Goal: Task Accomplishment & Management: Manage account settings

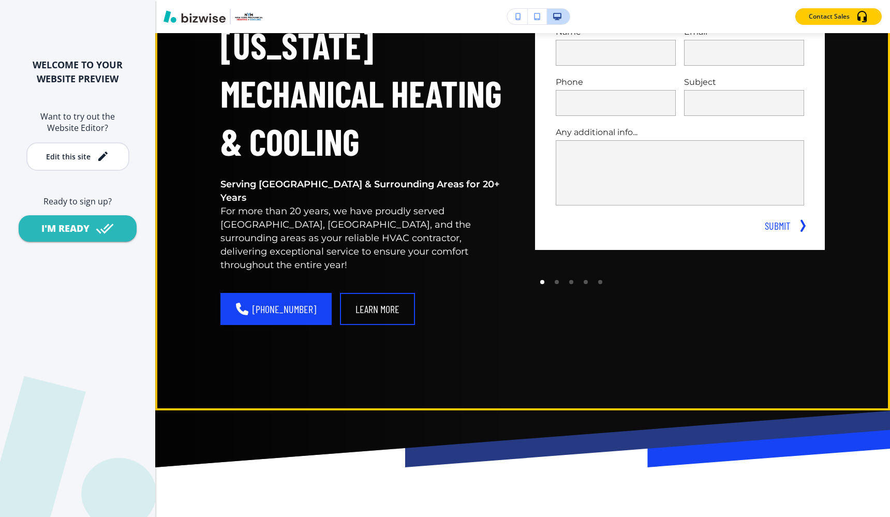
scroll to position [200, 0]
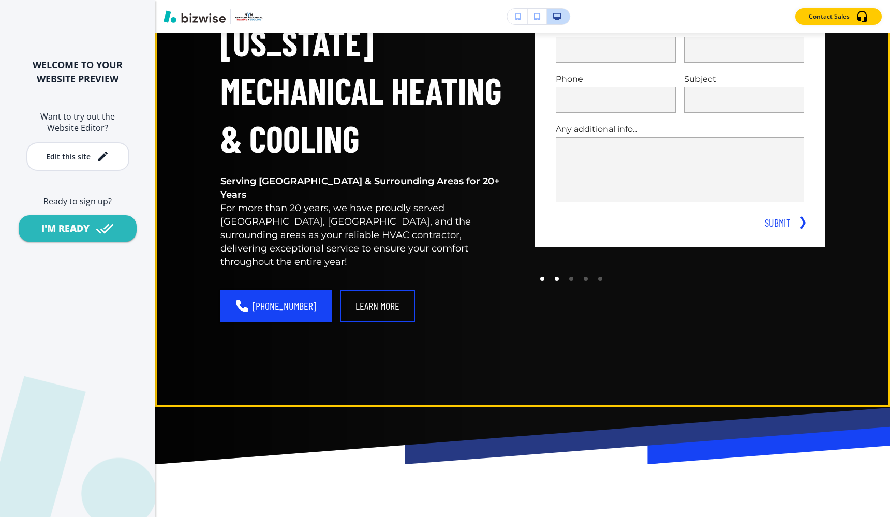
click at [554, 279] on div at bounding box center [557, 279] width 14 height 14
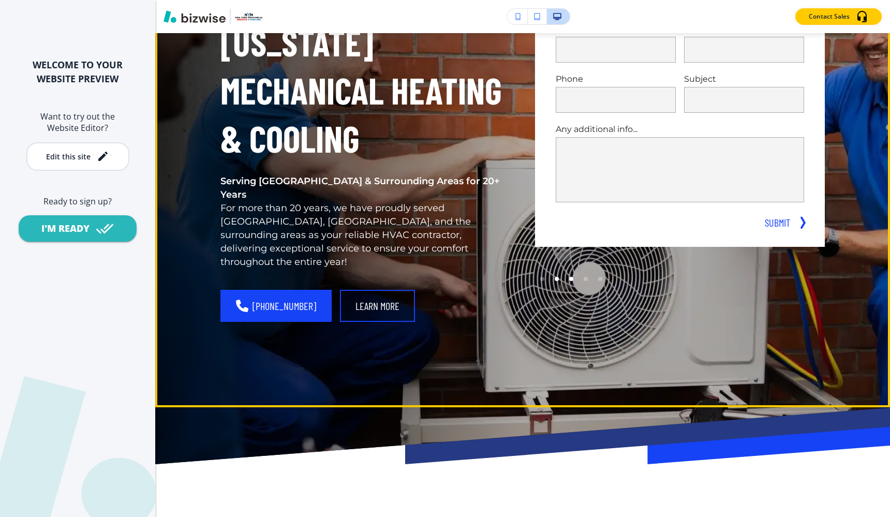
click at [570, 281] on div at bounding box center [571, 279] width 14 height 14
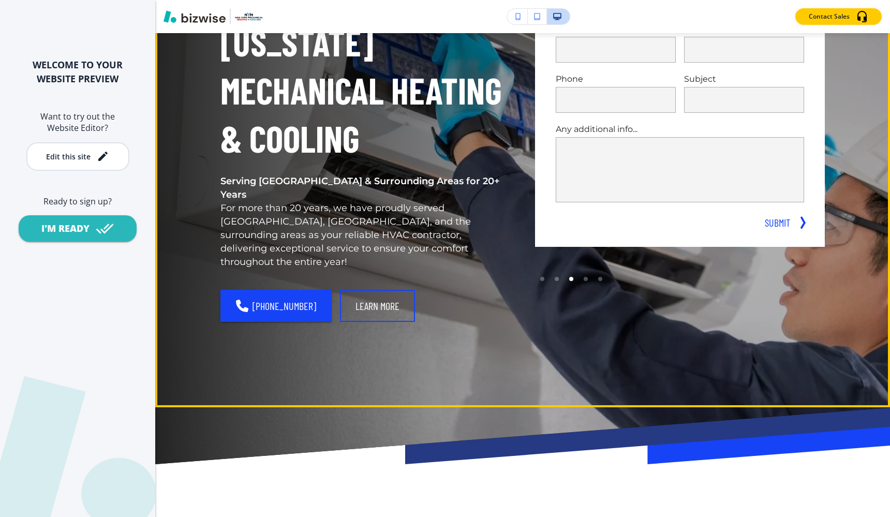
click at [578, 280] on div at bounding box center [571, 279] width 14 height 14
click at [583, 279] on div at bounding box center [586, 279] width 14 height 14
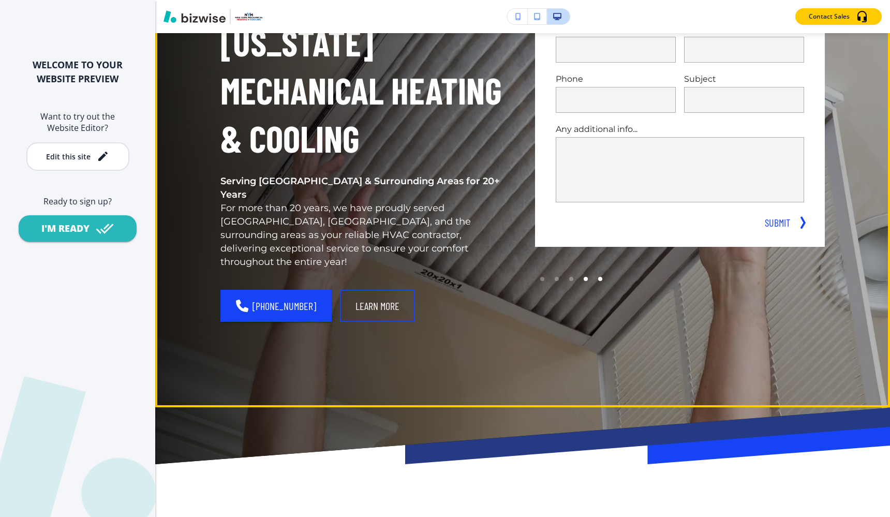
click at [598, 279] on div at bounding box center [600, 279] width 4 height 4
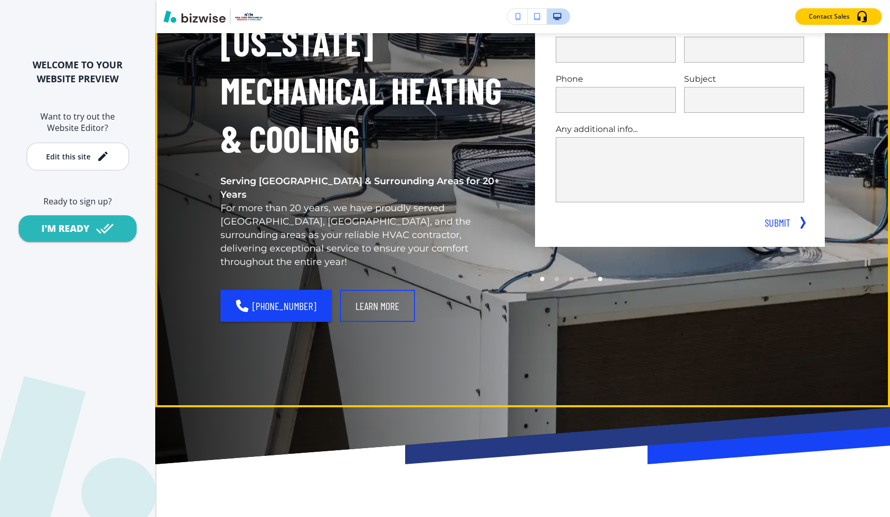
click at [541, 276] on div at bounding box center [542, 279] width 14 height 14
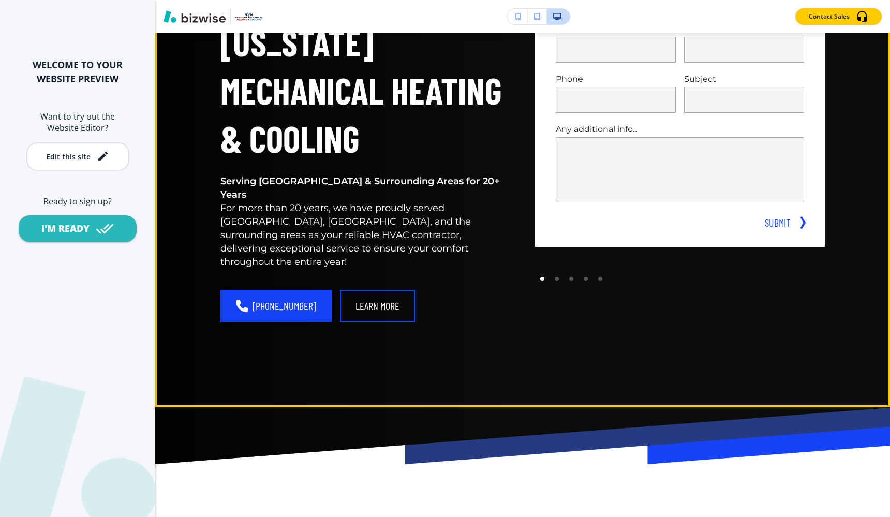
scroll to position [0, 0]
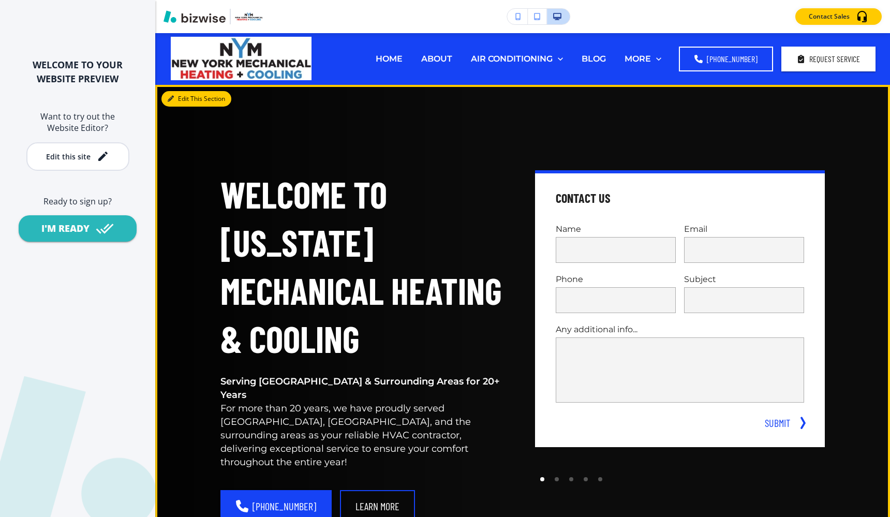
click at [179, 98] on button "Edit This Section" at bounding box center [196, 99] width 70 height 16
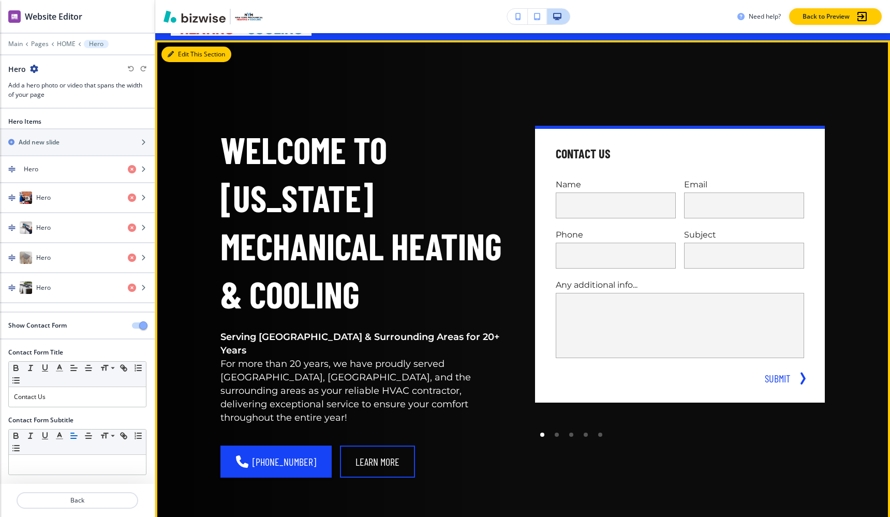
scroll to position [52, 0]
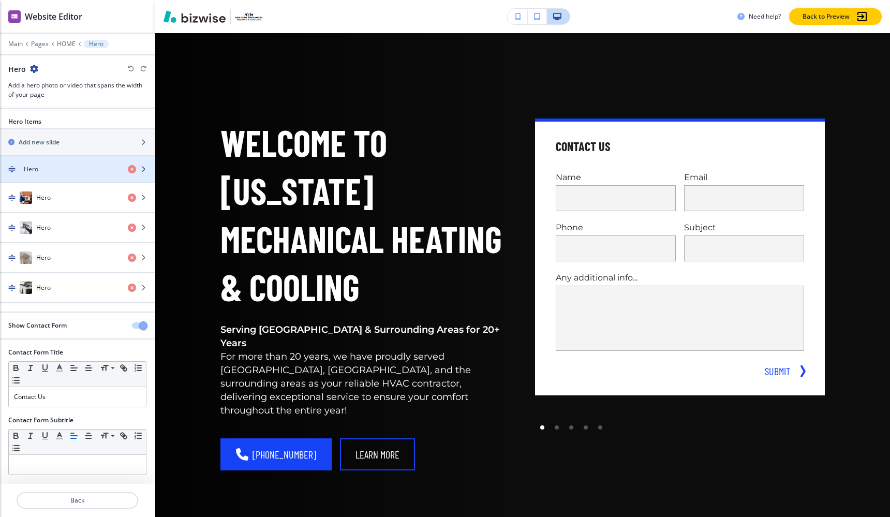
click at [92, 165] on div "Hero" at bounding box center [60, 169] width 120 height 9
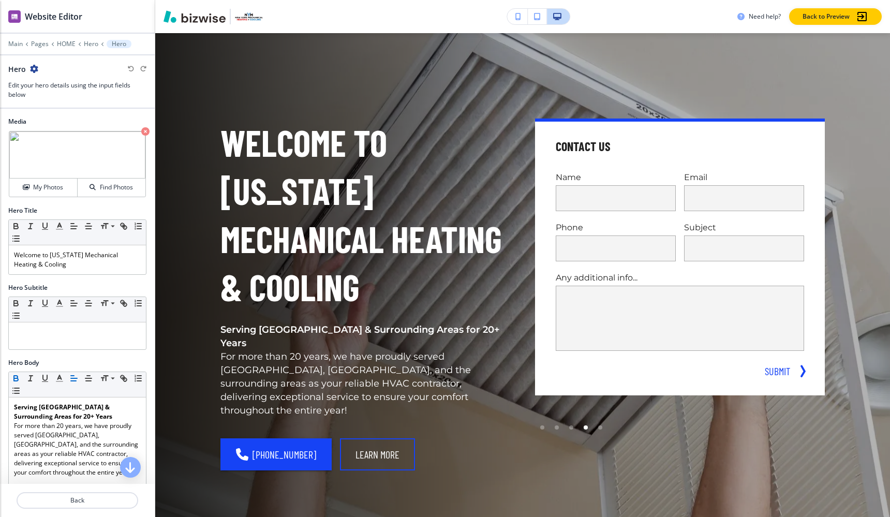
click at [92, 38] on div at bounding box center [77, 37] width 155 height 6
click at [92, 45] on p "Hero" at bounding box center [91, 43] width 14 height 7
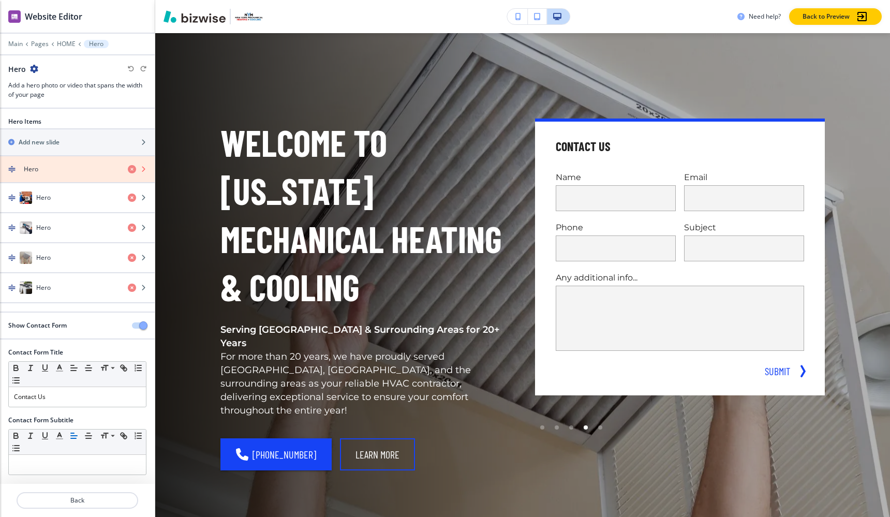
click at [130, 168] on icon "button" at bounding box center [132, 169] width 8 height 8
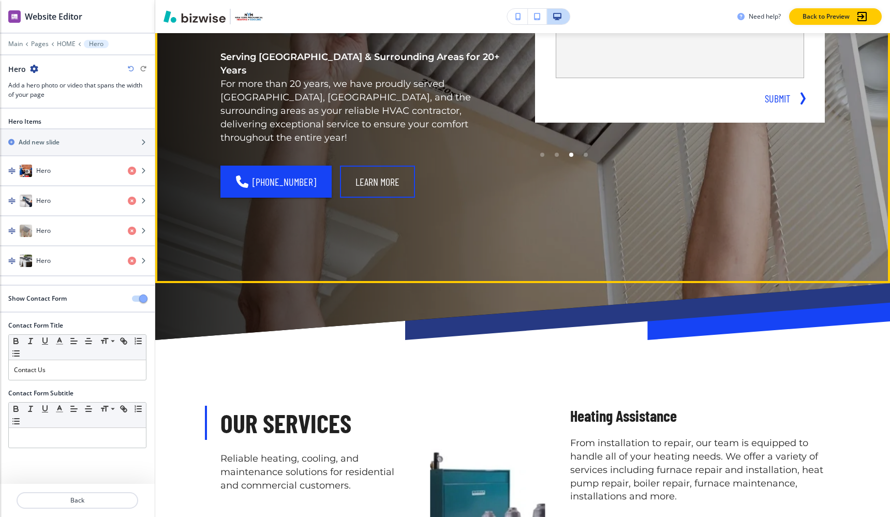
scroll to position [0, 0]
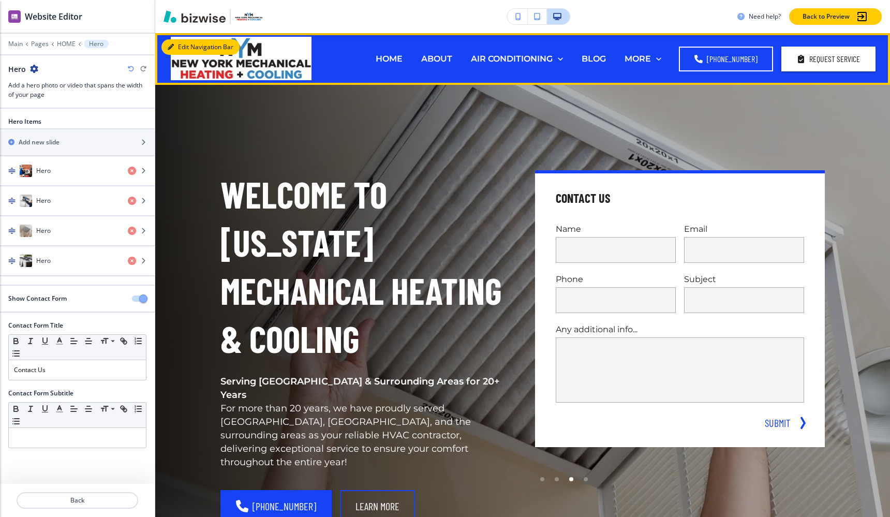
click at [173, 51] on button "Edit Navigation Bar" at bounding box center [200, 47] width 78 height 16
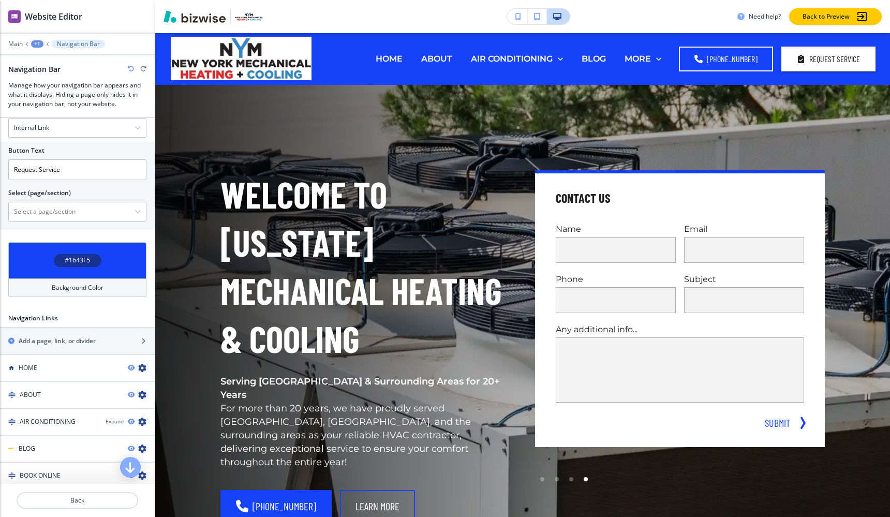
scroll to position [305, 0]
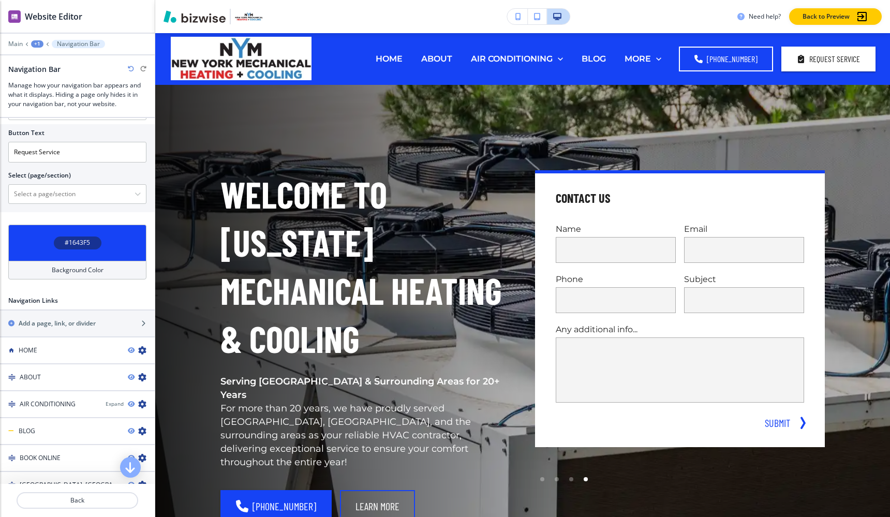
click at [84, 242] on h4 "#1643F5" at bounding box center [77, 242] width 25 height 9
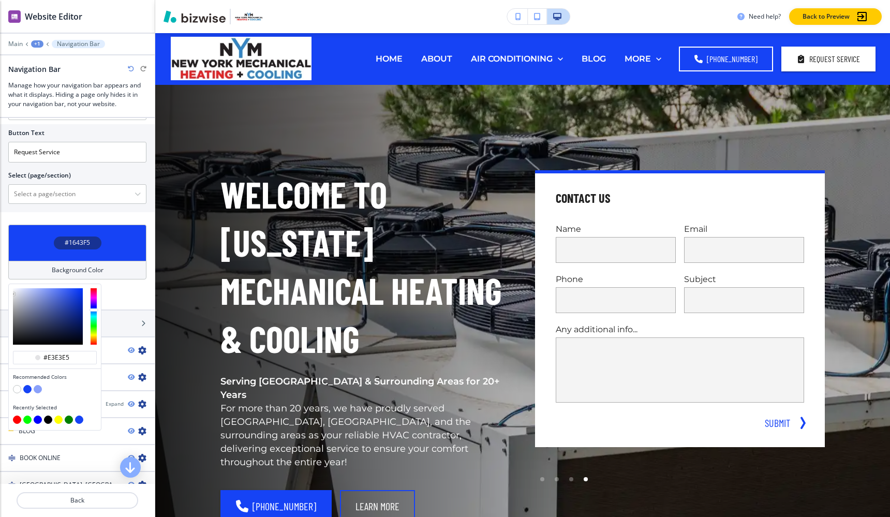
drag, startPoint x: 46, startPoint y: 299, endPoint x: 13, endPoint y: 283, distance: 36.8
click at [13, 284] on div "#e3e3e5 Recommended Colors Recently Selected" at bounding box center [54, 357] width 93 height 147
click at [13, 287] on div at bounding box center [55, 316] width 92 height 65
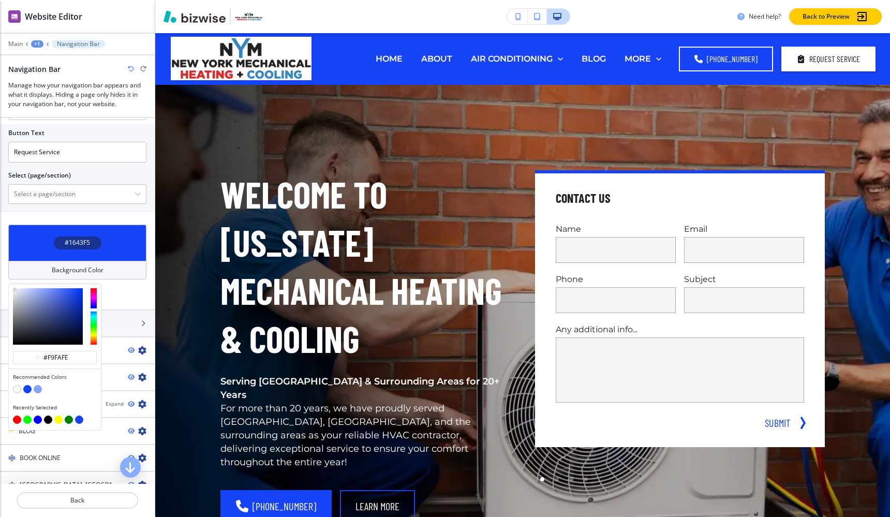
type input "#f9faff"
drag, startPoint x: 14, startPoint y: 292, endPoint x: 13, endPoint y: 267, distance: 25.4
click at [13, 268] on div "#1643F5 Background Color #f9faff Recommended Colors Recently Selected" at bounding box center [77, 252] width 138 height 55
click at [12, 394] on div "Recommended Colors" at bounding box center [55, 384] width 92 height 31
click at [16, 391] on button "button" at bounding box center [17, 389] width 8 height 8
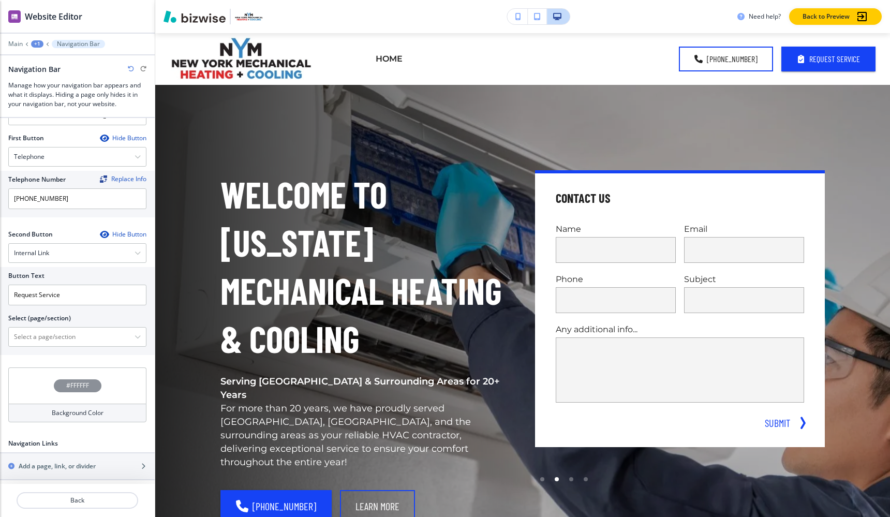
scroll to position [0, 0]
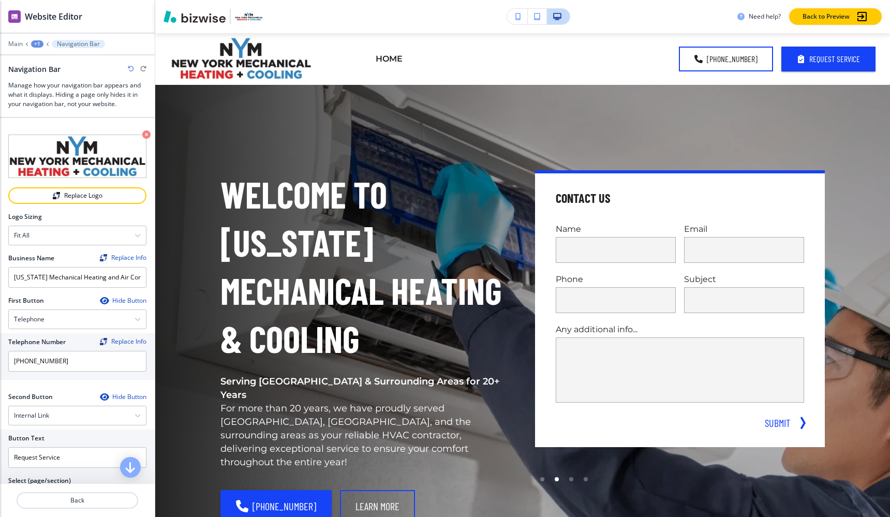
click at [36, 42] on div "+1" at bounding box center [37, 43] width 12 height 7
click at [32, 42] on div "+1" at bounding box center [37, 43] width 12 height 7
click at [38, 43] on div "+1" at bounding box center [37, 43] width 12 height 7
click at [53, 64] on p "Global Components" at bounding box center [64, 60] width 53 height 9
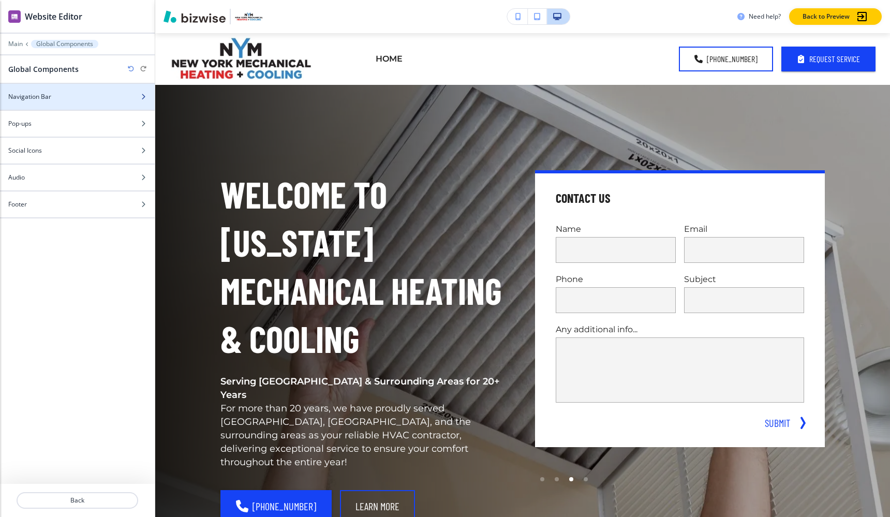
click at [48, 104] on div at bounding box center [77, 105] width 155 height 8
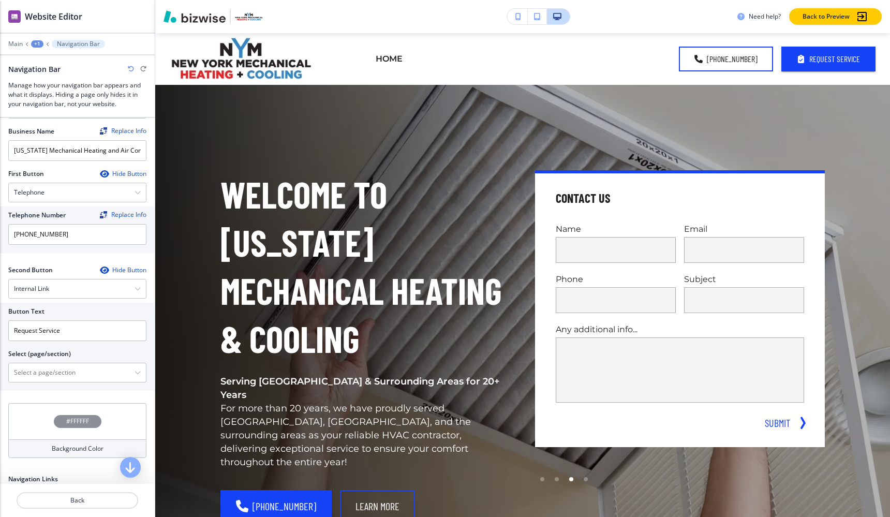
scroll to position [136, 0]
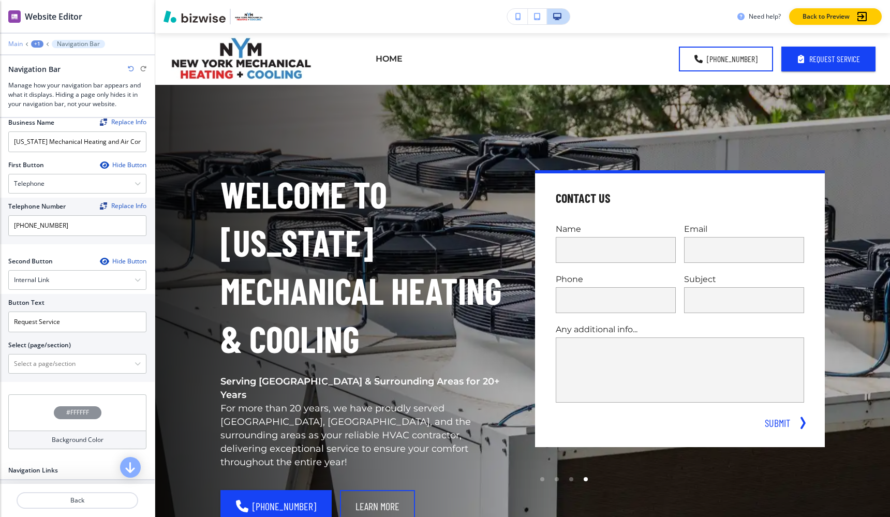
click at [18, 42] on p "Main" at bounding box center [15, 43] width 14 height 7
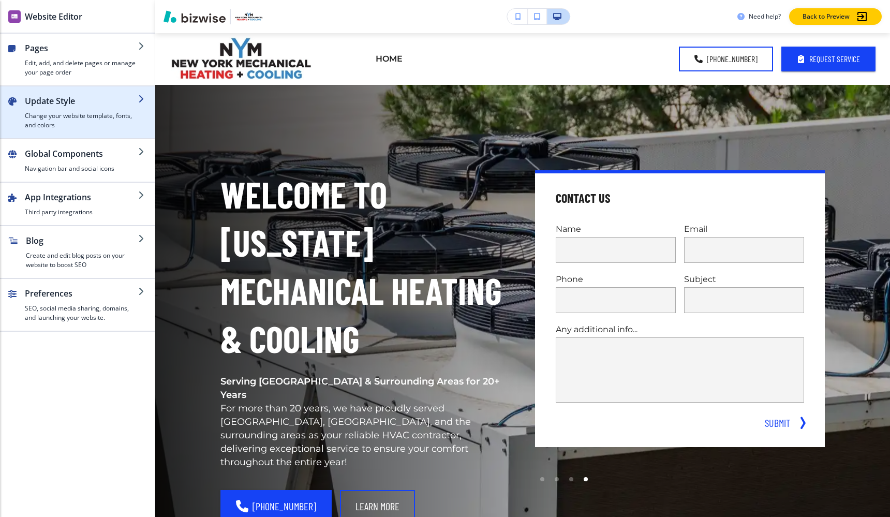
click at [48, 100] on h2 "Update Style" at bounding box center [81, 101] width 113 height 12
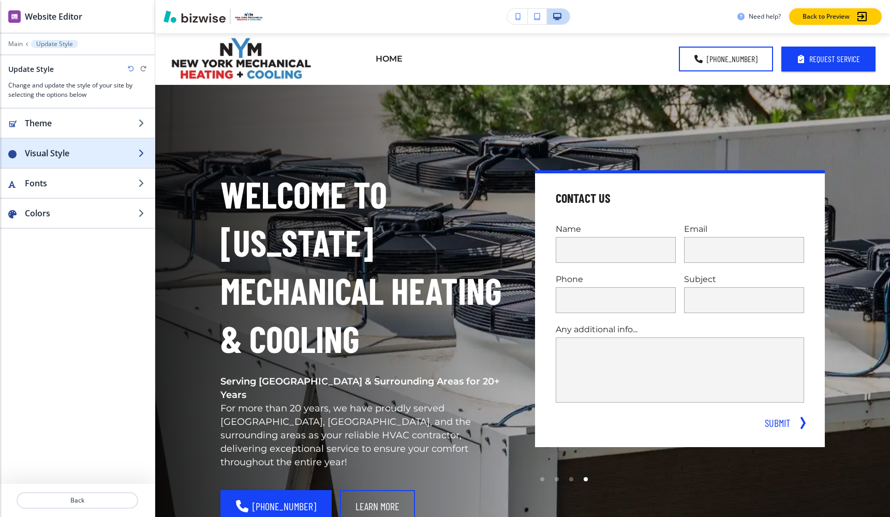
click at [55, 152] on h2 "Visual Style" at bounding box center [81, 153] width 113 height 12
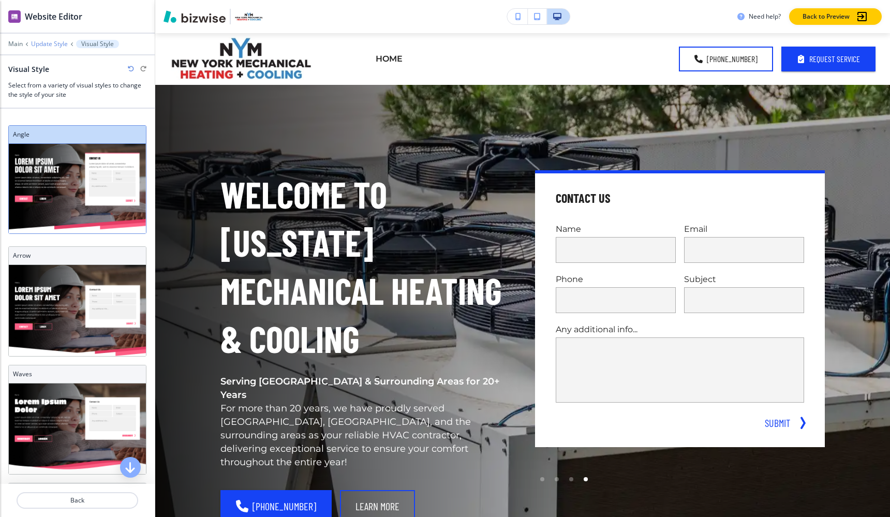
click at [48, 47] on p "Update Style" at bounding box center [49, 43] width 37 height 7
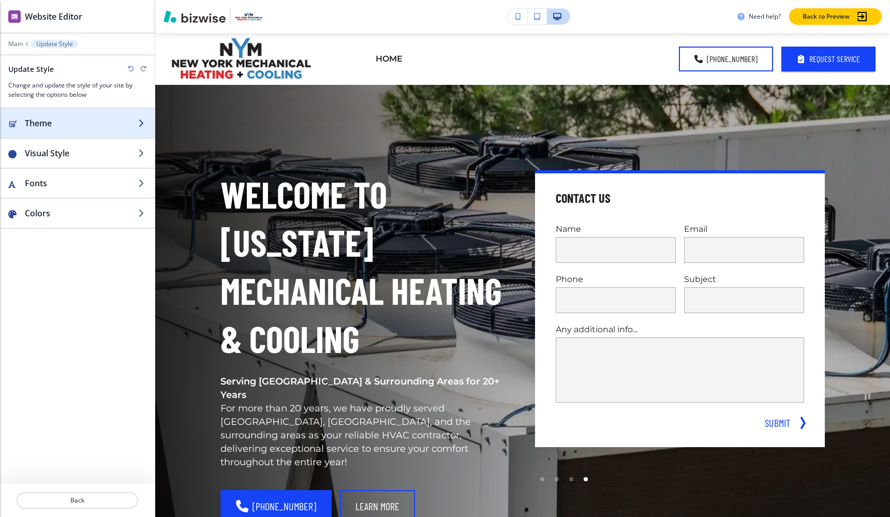
click at [48, 121] on h2 "Theme" at bounding box center [81, 123] width 113 height 12
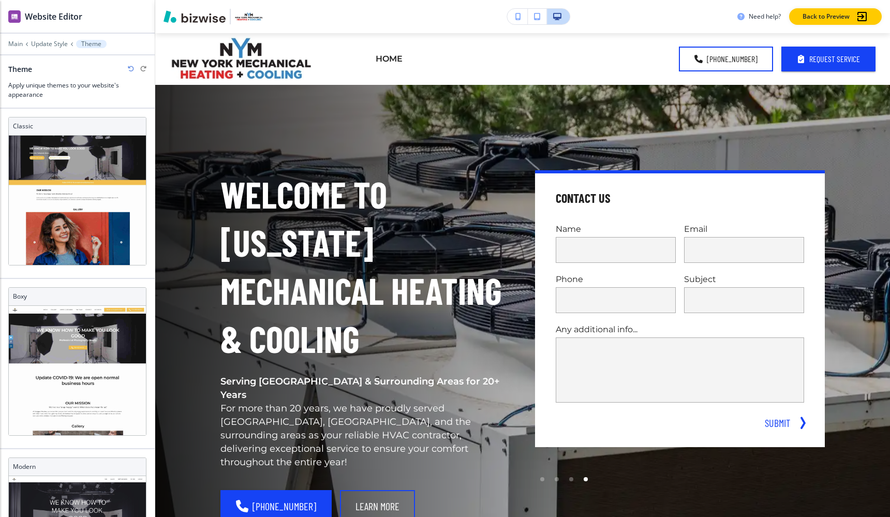
scroll to position [17, 0]
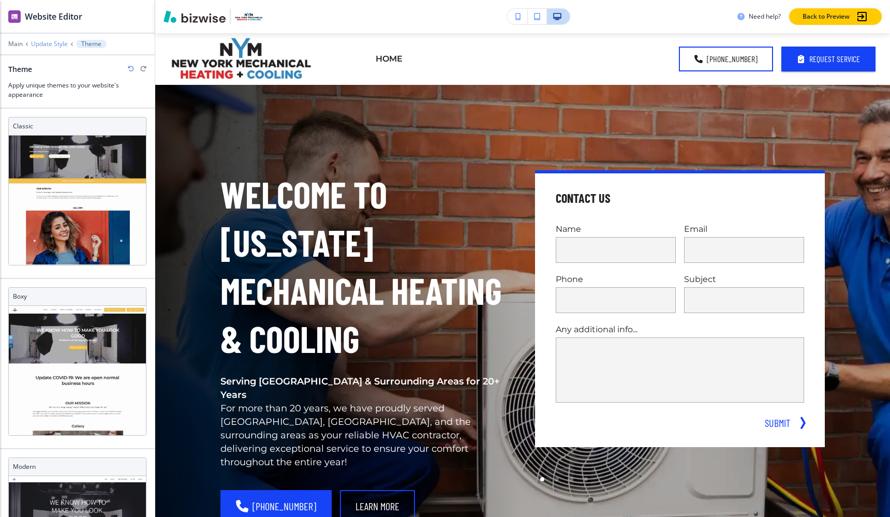
click at [47, 46] on p "Update Style" at bounding box center [49, 43] width 37 height 7
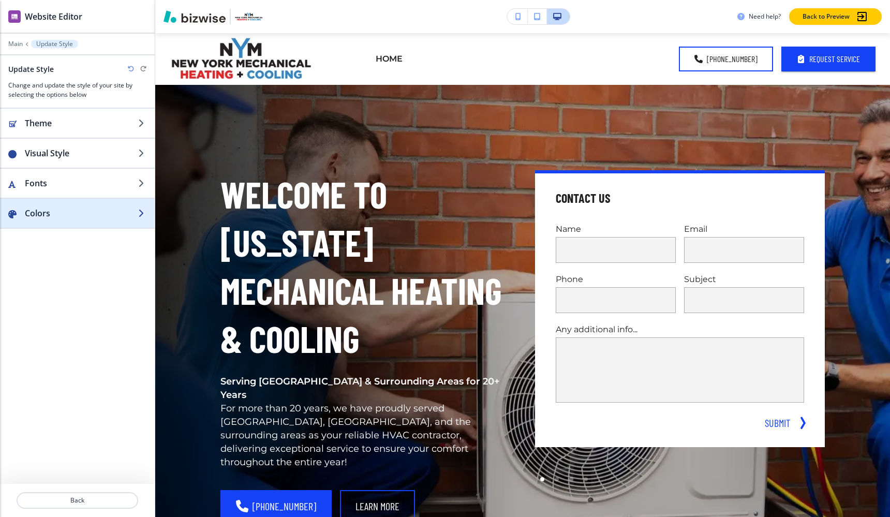
click at [55, 212] on h2 "Colors" at bounding box center [81, 213] width 113 height 12
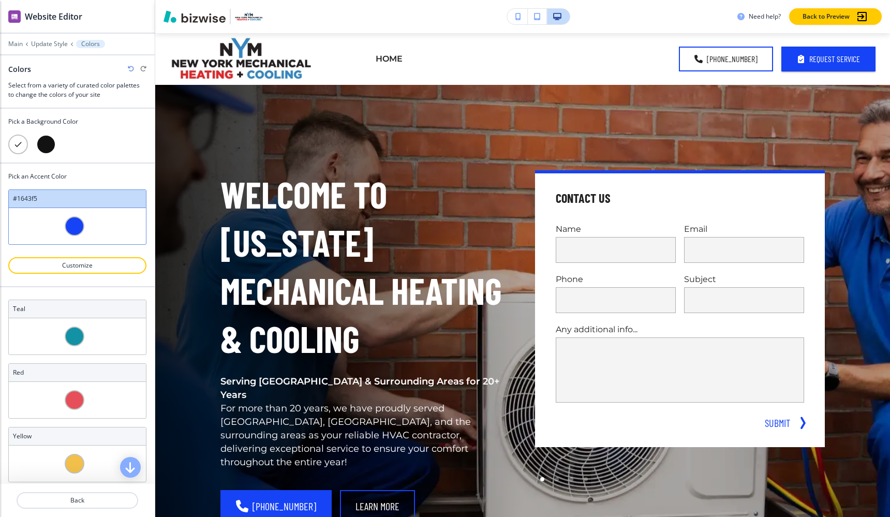
click at [43, 141] on div at bounding box center [46, 145] width 20 height 20
click at [43, 141] on icon at bounding box center [45, 144] width 9 height 9
click at [22, 145] on div at bounding box center [18, 145] width 20 height 20
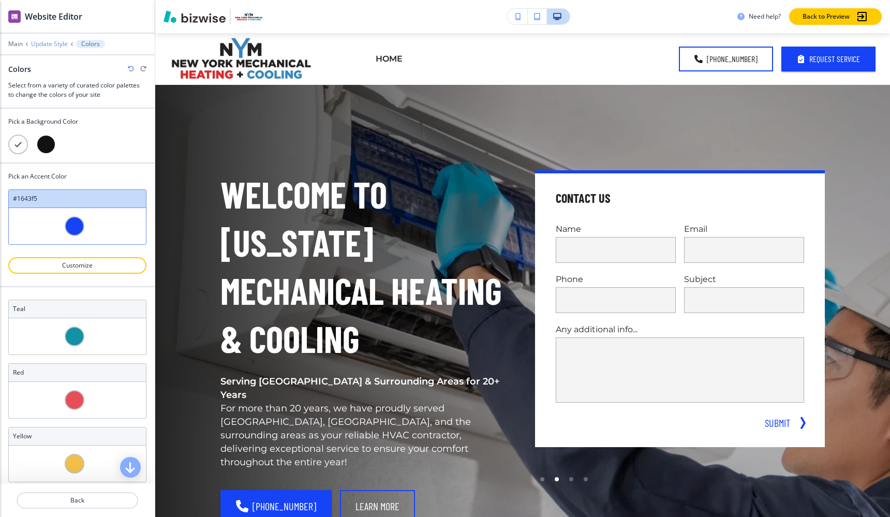
click at [56, 44] on p "Update Style" at bounding box center [49, 43] width 37 height 7
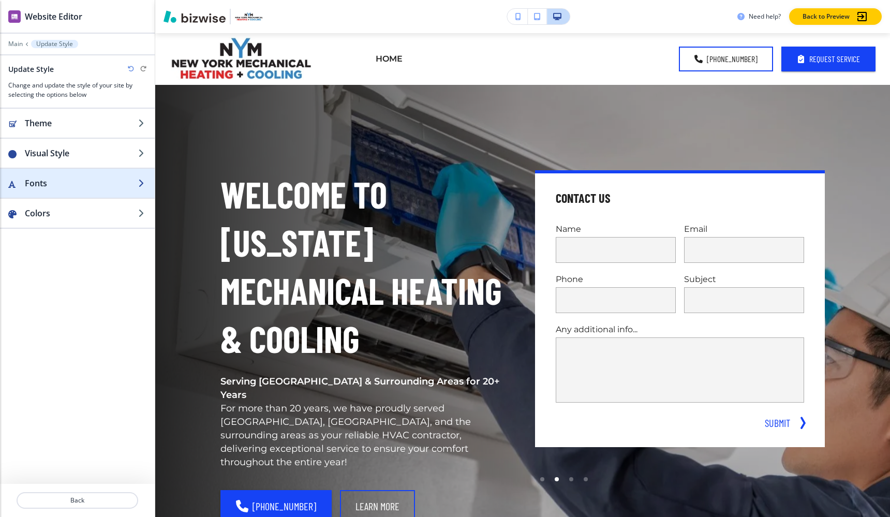
click at [73, 189] on div "button" at bounding box center [77, 193] width 155 height 8
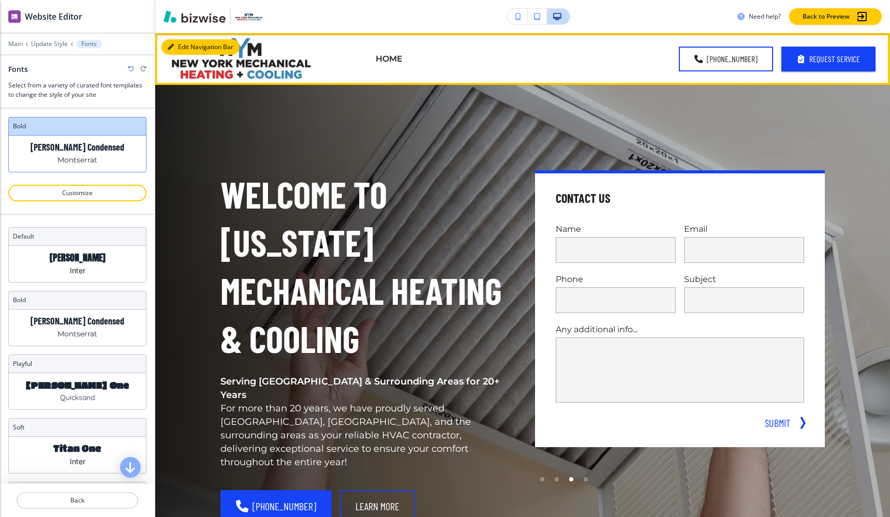
click at [182, 41] on button "Edit Navigation Bar" at bounding box center [200, 47] width 78 height 16
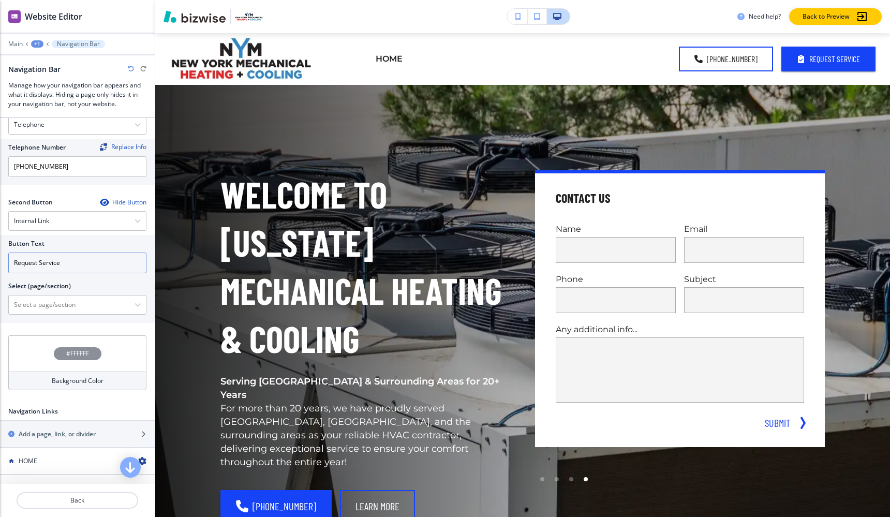
scroll to position [187, 0]
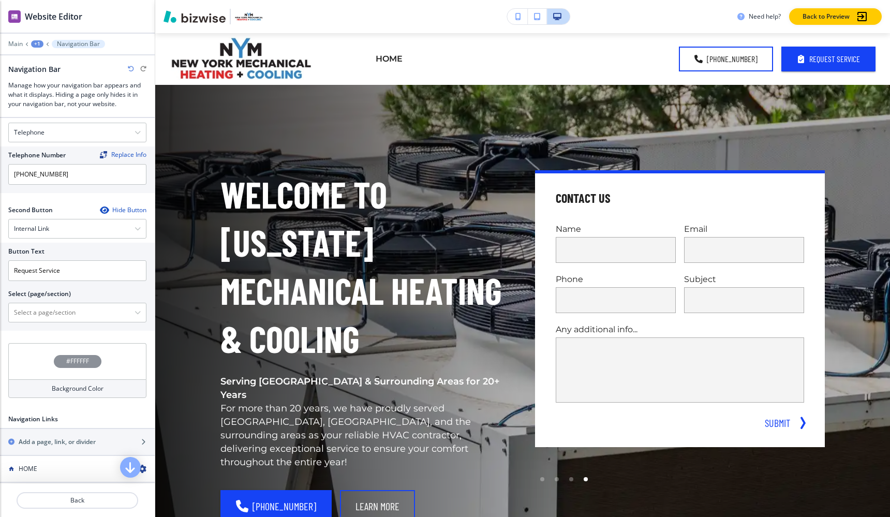
click at [97, 357] on div "#FFFFFF" at bounding box center [78, 361] width 48 height 13
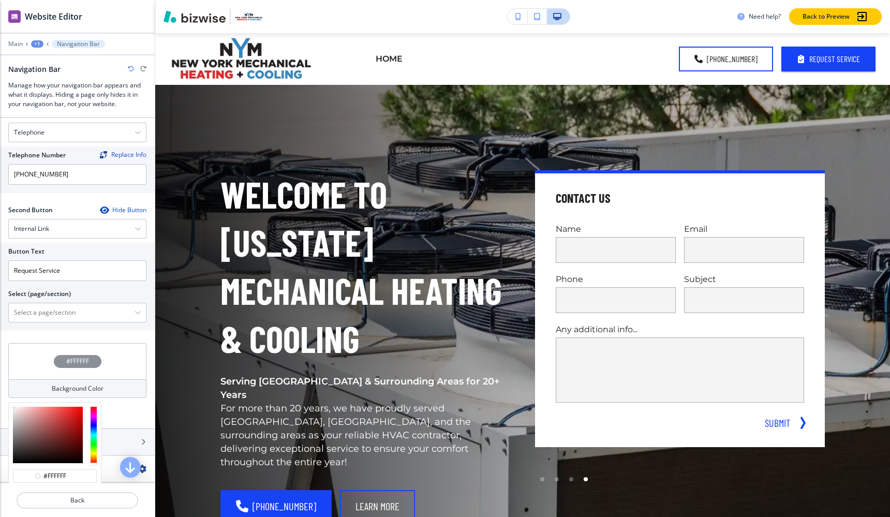
type input "#be3434"
click at [64, 421] on div at bounding box center [48, 435] width 70 height 56
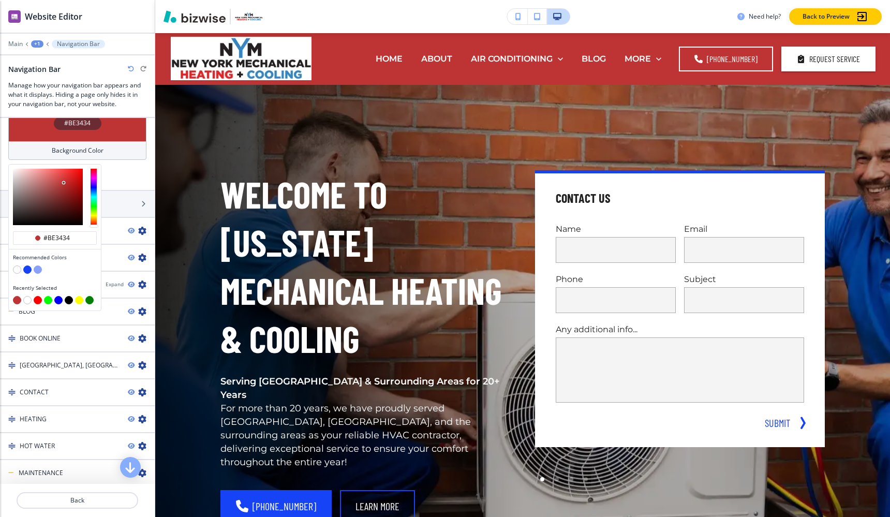
scroll to position [432, 0]
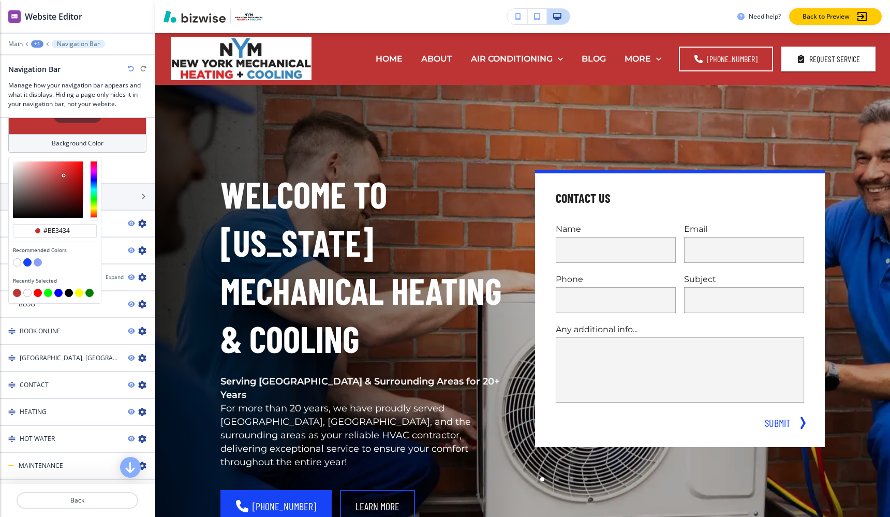
click at [36, 261] on button "button" at bounding box center [38, 262] width 8 height 8
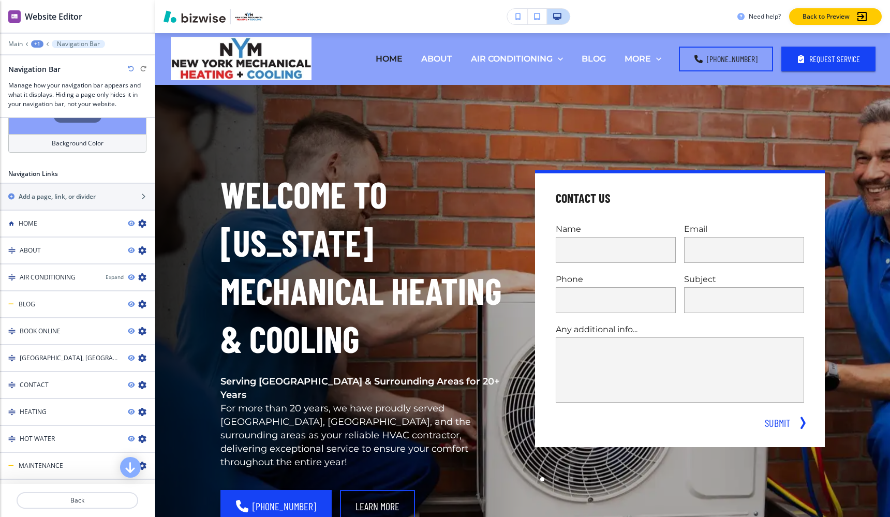
click at [58, 147] on h4 "Background Color" at bounding box center [78, 143] width 52 height 9
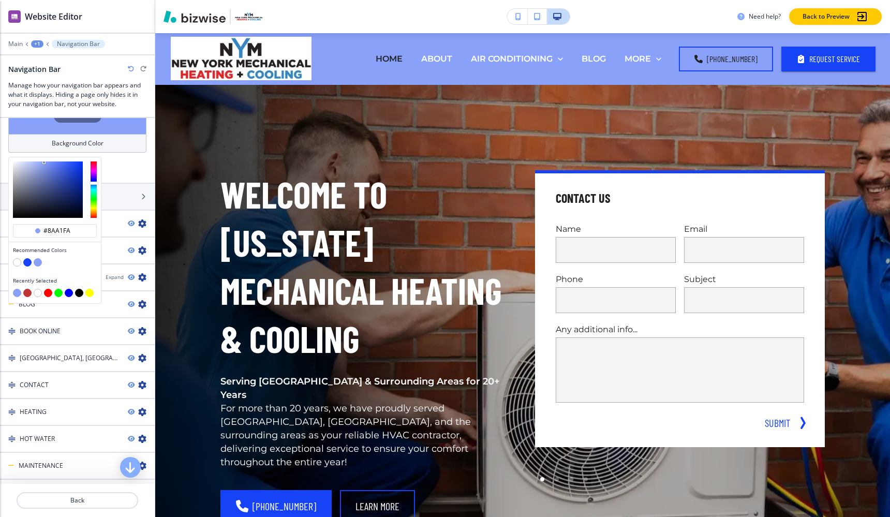
click at [18, 261] on button "button" at bounding box center [17, 262] width 8 height 8
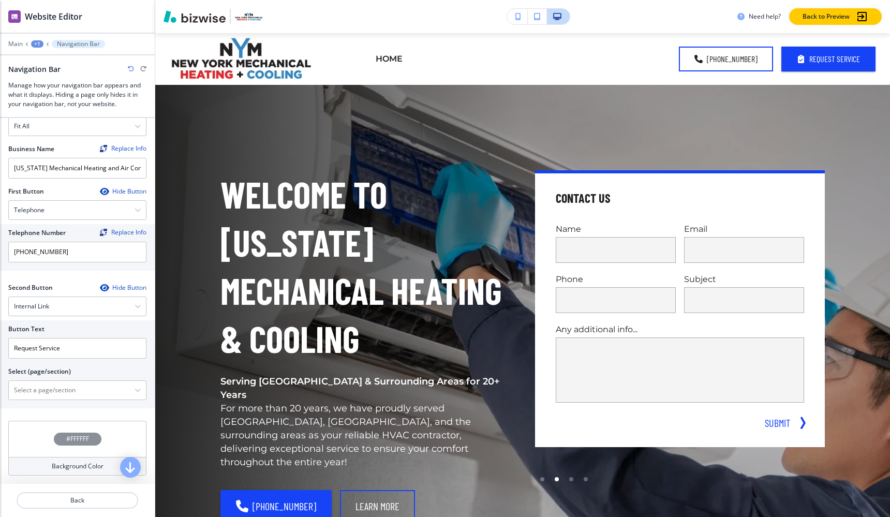
scroll to position [160, 0]
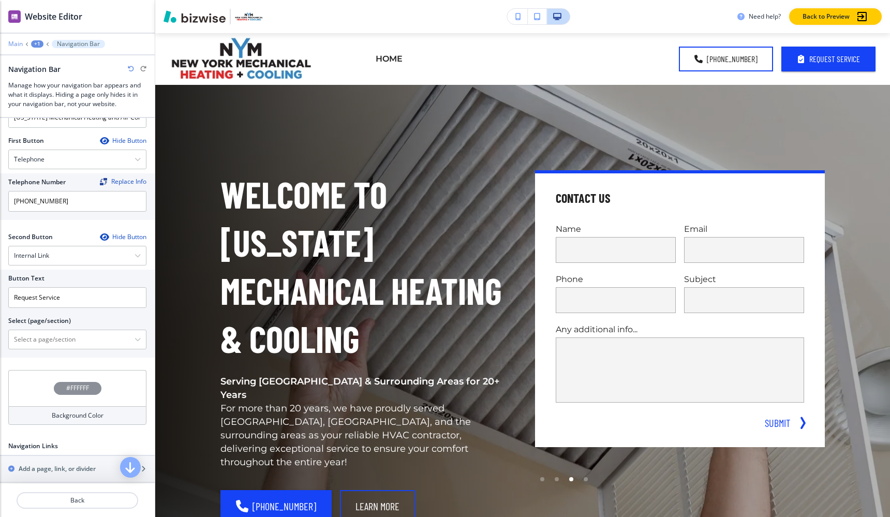
click at [17, 44] on p "Main" at bounding box center [15, 43] width 14 height 7
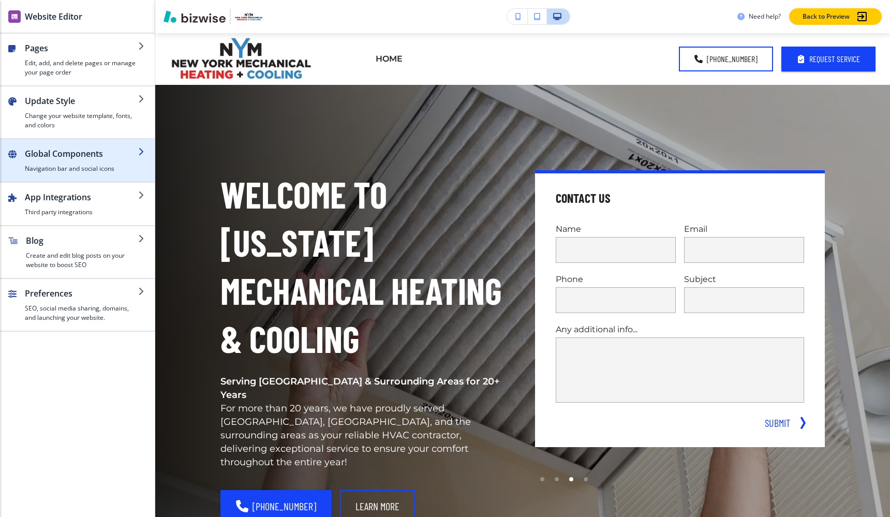
click at [89, 165] on h4 "Navigation bar and social icons" at bounding box center [81, 168] width 113 height 9
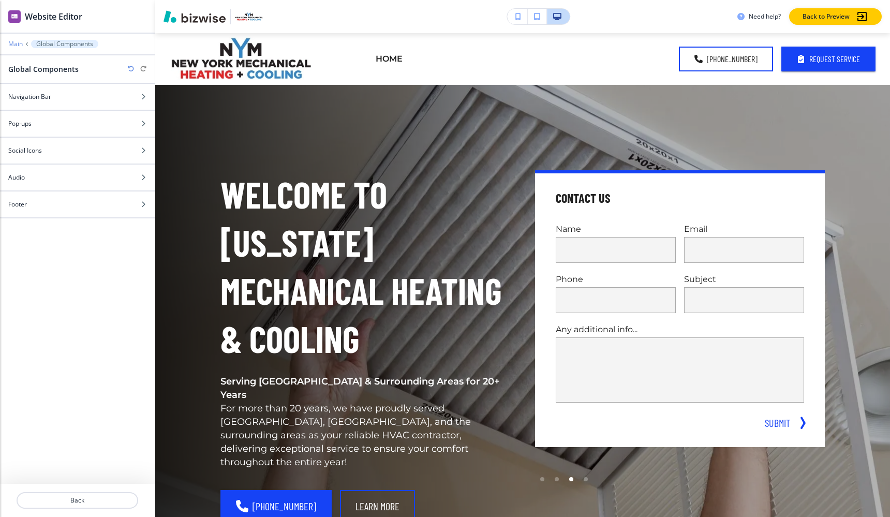
click at [15, 42] on p "Main" at bounding box center [15, 43] width 14 height 7
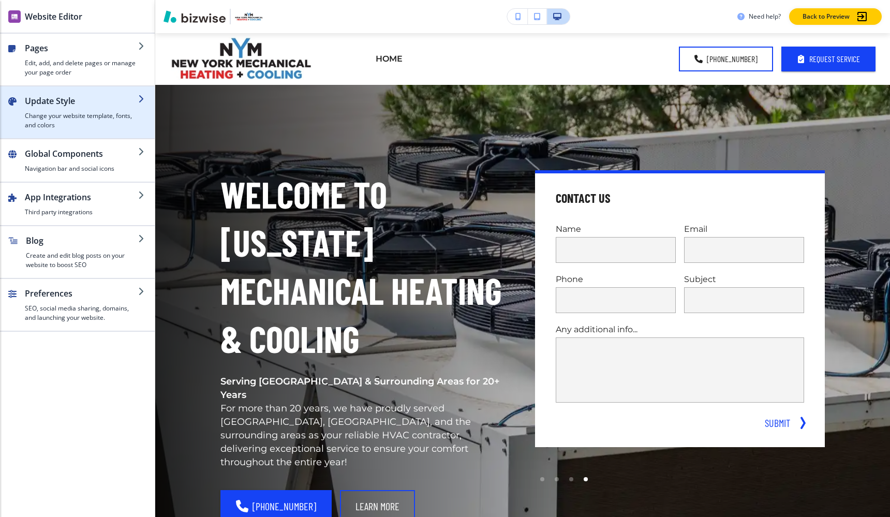
click at [78, 116] on h4 "Change your website template, fonts, and colors" at bounding box center [81, 120] width 113 height 19
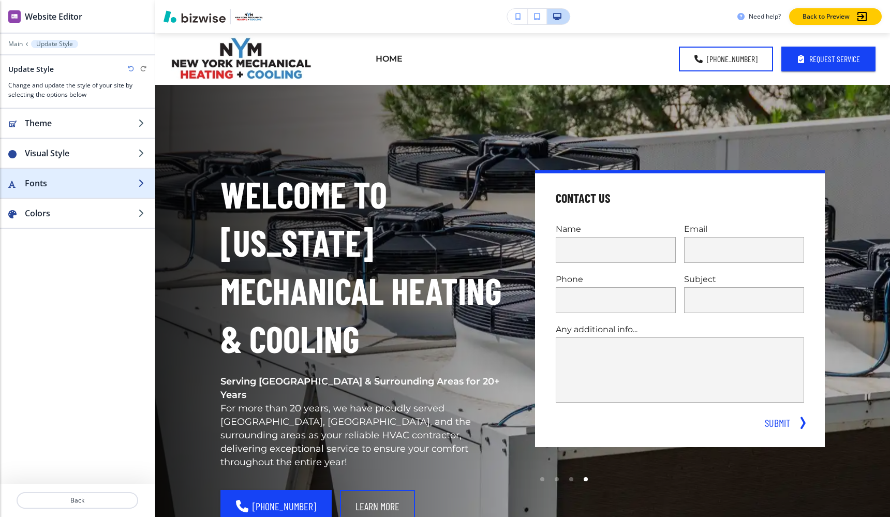
click at [72, 181] on h2 "Fonts" at bounding box center [81, 183] width 113 height 12
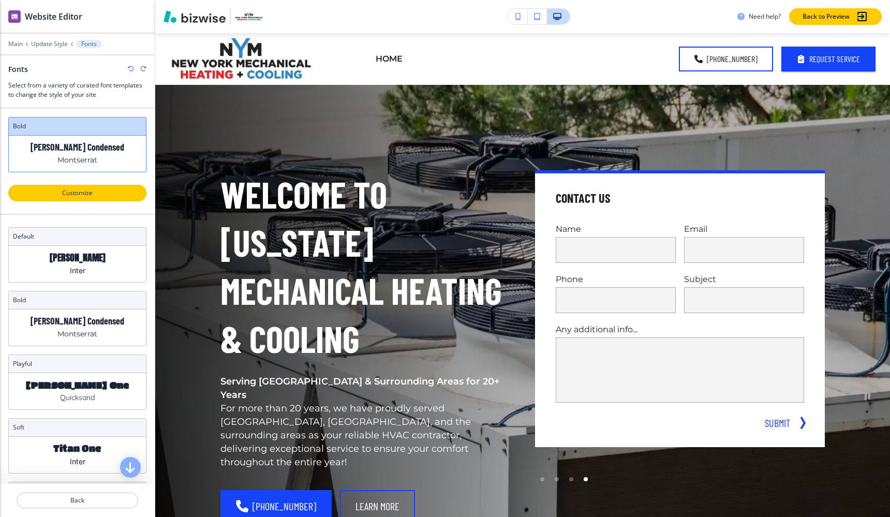
click at [87, 196] on p "Customize" at bounding box center [77, 192] width 111 height 9
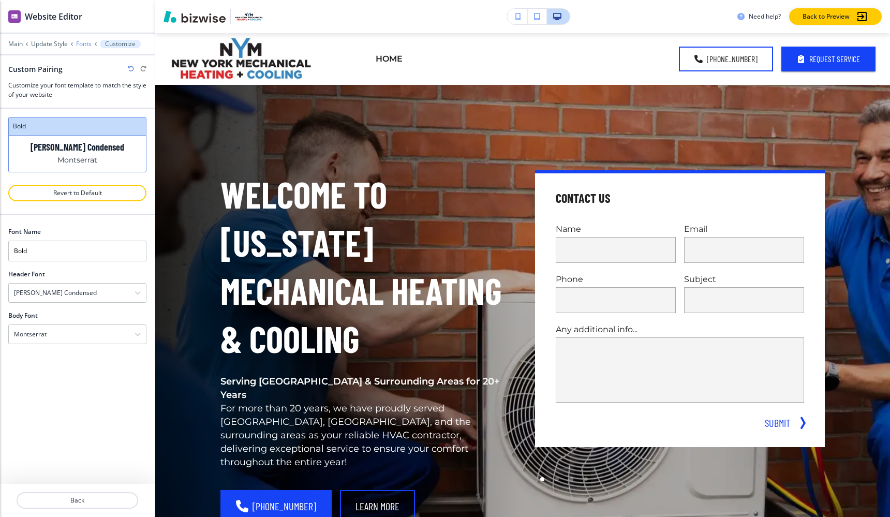
click at [83, 42] on p "Fonts" at bounding box center [84, 43] width 16 height 7
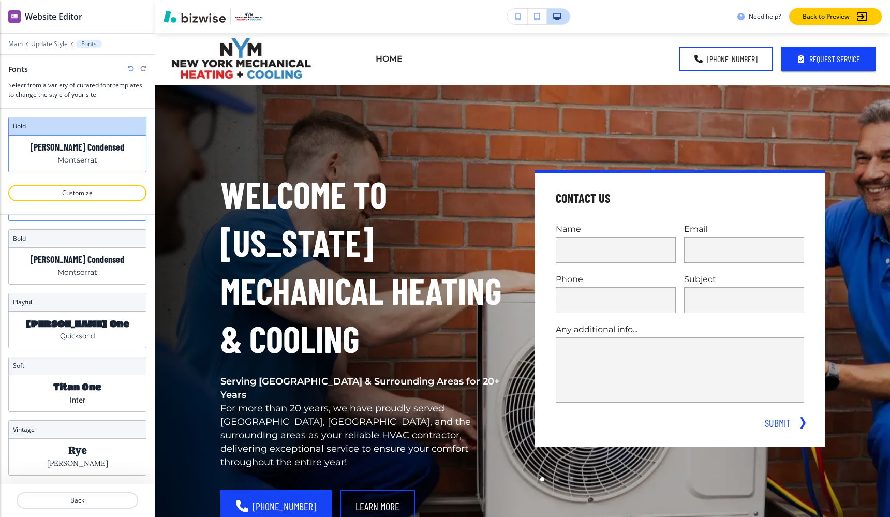
scroll to position [74, 0]
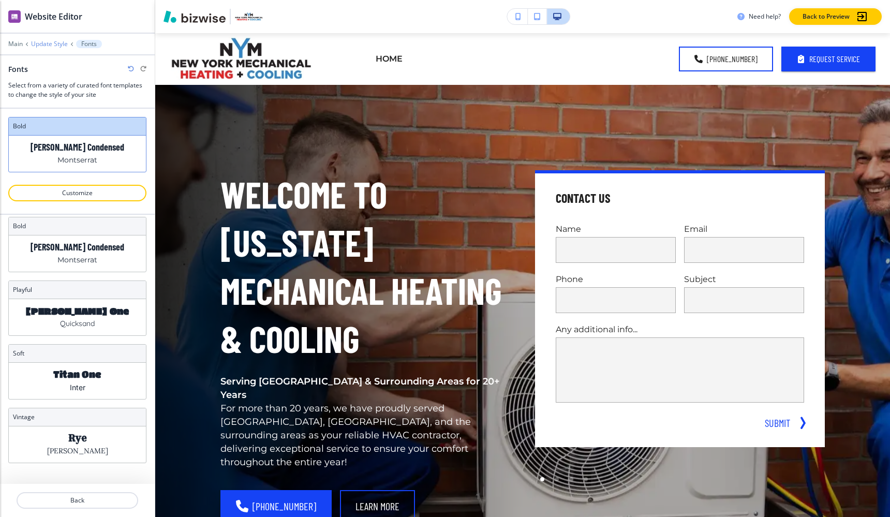
click at [56, 40] on p "Update Style" at bounding box center [49, 43] width 37 height 7
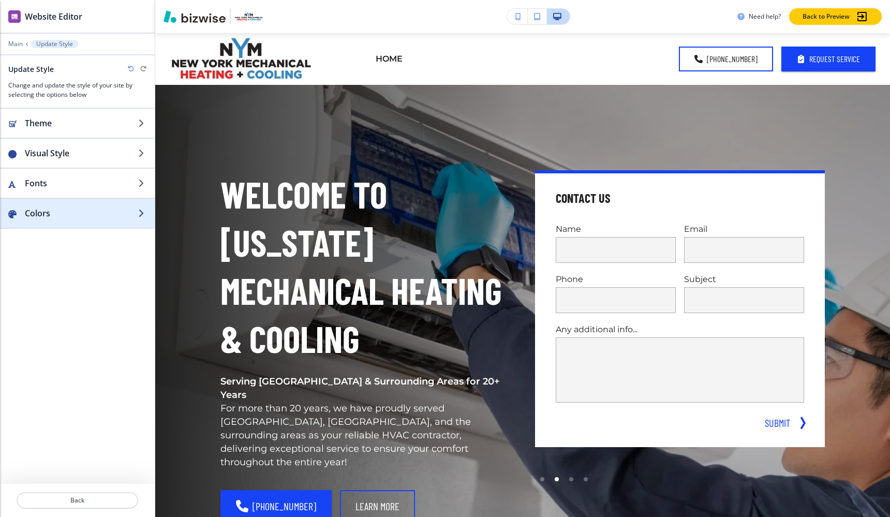
click at [73, 213] on h2 "Colors" at bounding box center [81, 213] width 113 height 12
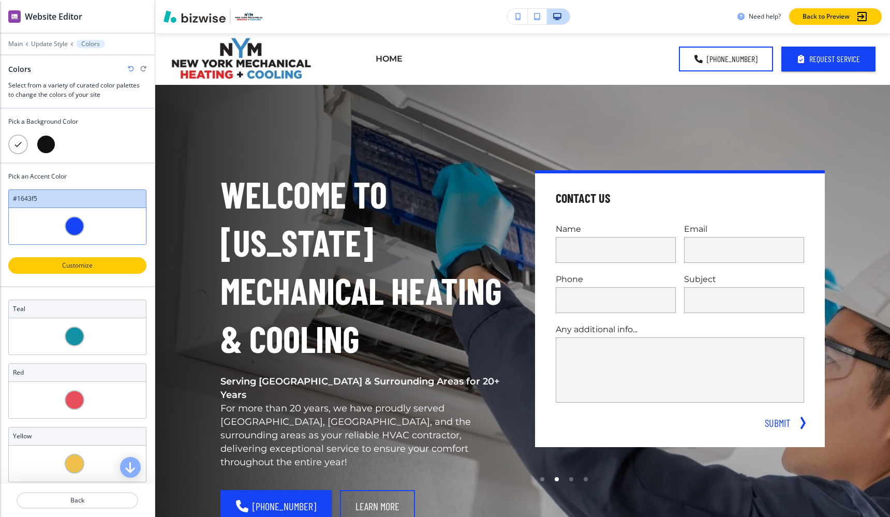
click at [94, 266] on p "Customize" at bounding box center [77, 265] width 111 height 9
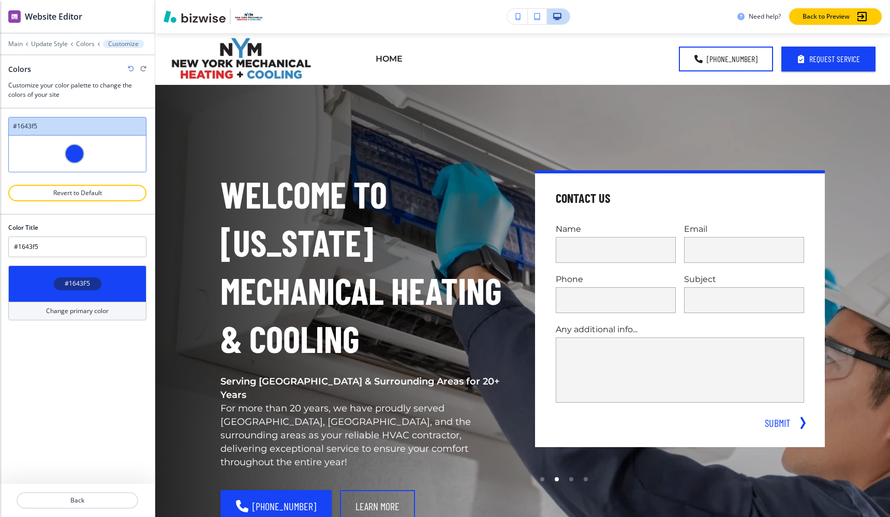
click at [86, 201] on div at bounding box center [77, 207] width 138 height 12
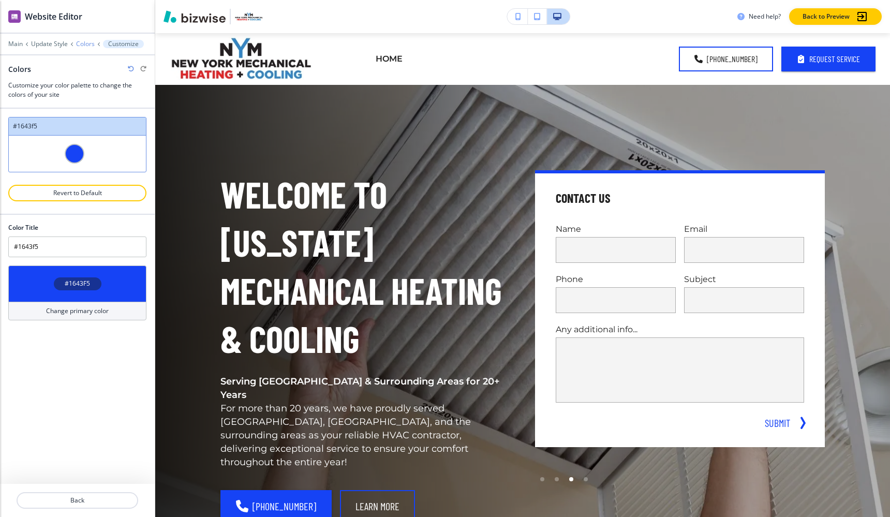
click at [82, 45] on p "Colors" at bounding box center [85, 43] width 19 height 7
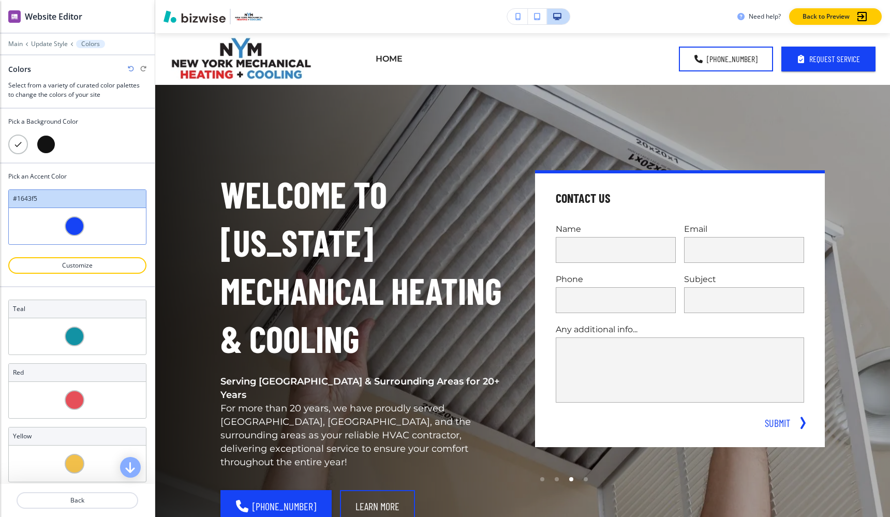
click at [50, 151] on div at bounding box center [46, 145] width 20 height 20
click at [49, 147] on icon at bounding box center [45, 144] width 9 height 9
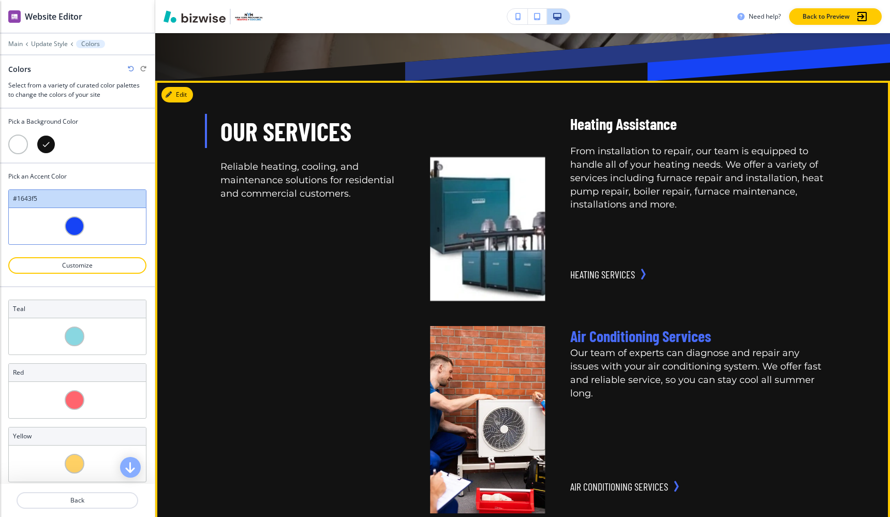
scroll to position [585, 0]
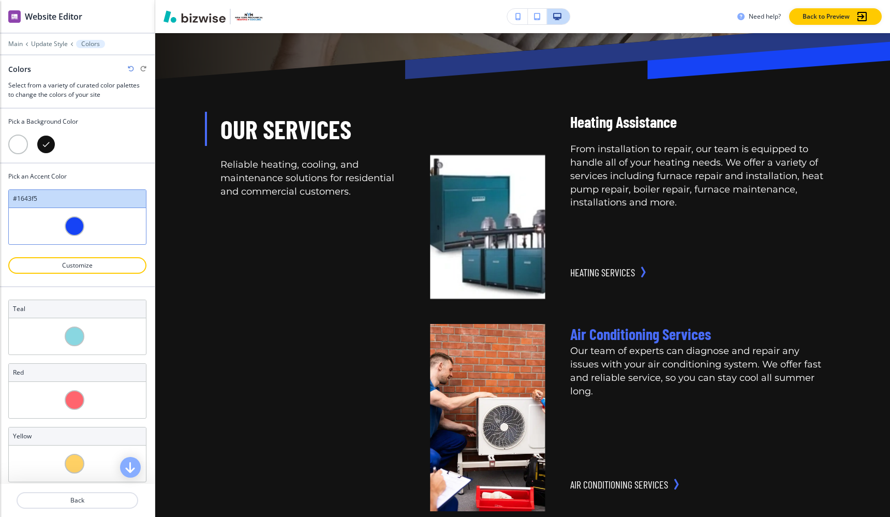
click at [19, 138] on div at bounding box center [18, 145] width 20 height 20
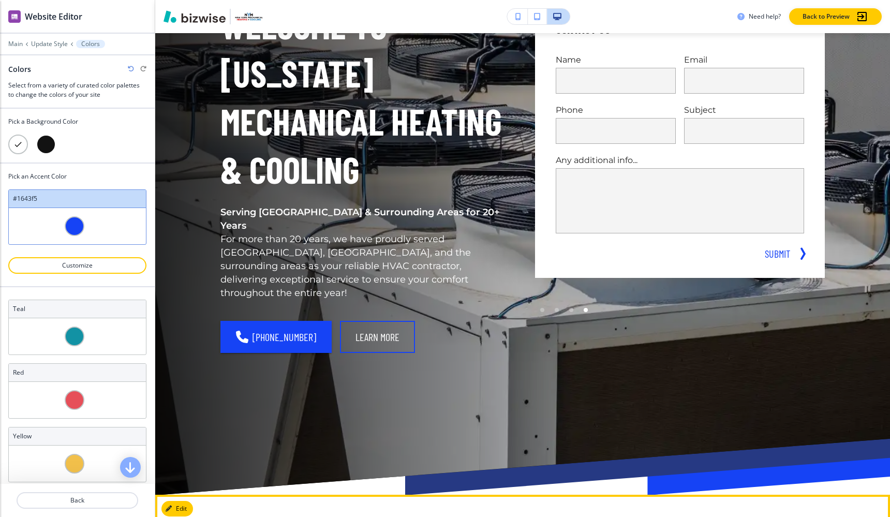
scroll to position [0, 0]
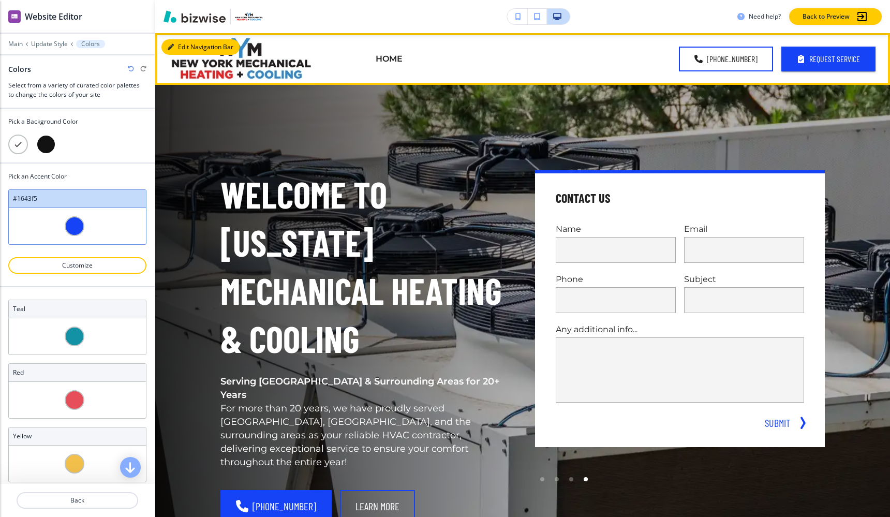
click at [180, 49] on button "Edit Navigation Bar" at bounding box center [200, 47] width 78 height 16
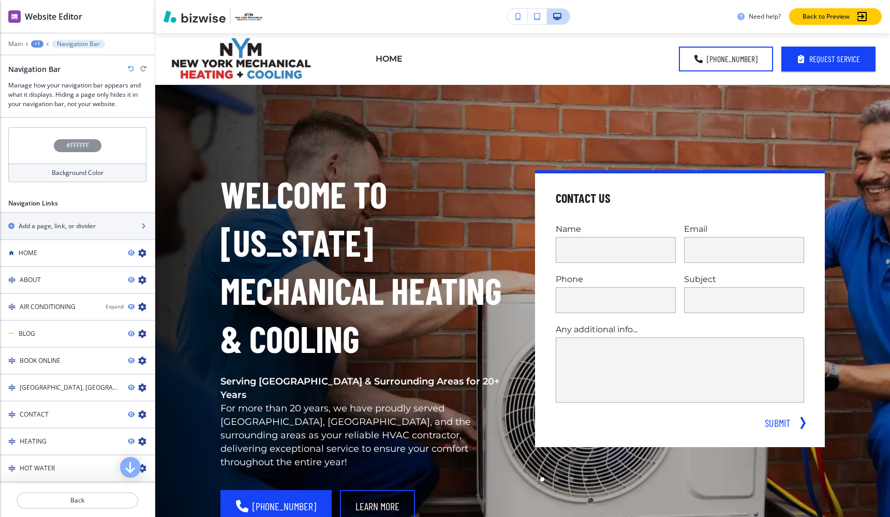
scroll to position [432, 0]
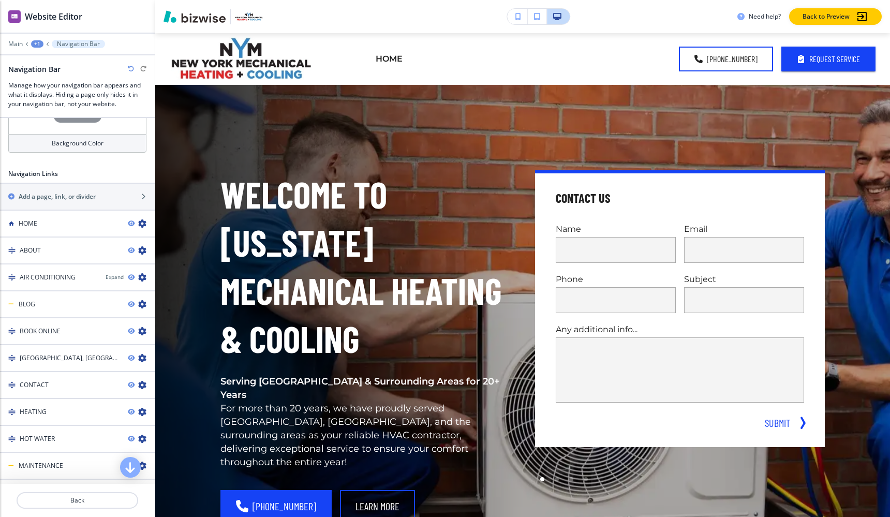
click at [104, 224] on div "HOME" at bounding box center [60, 223] width 120 height 9
click at [142, 222] on icon "button" at bounding box center [142, 223] width 8 height 8
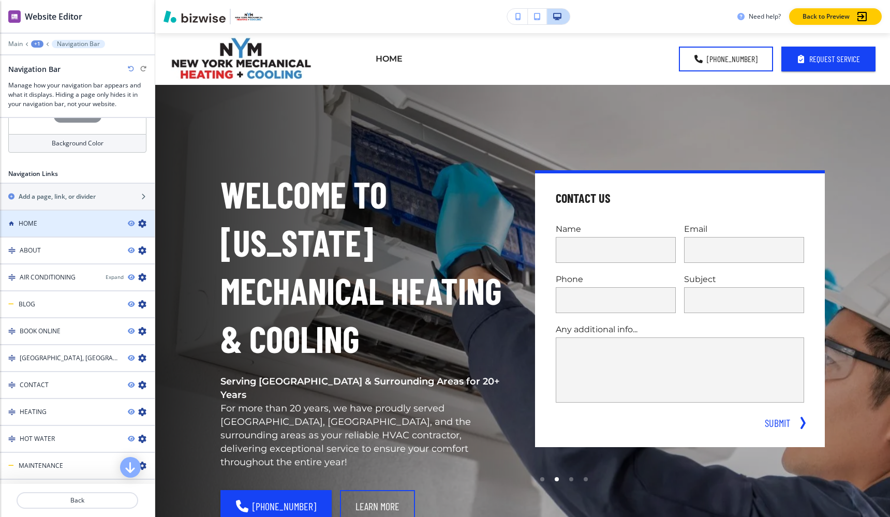
click at [91, 219] on div "HOME" at bounding box center [60, 223] width 120 height 9
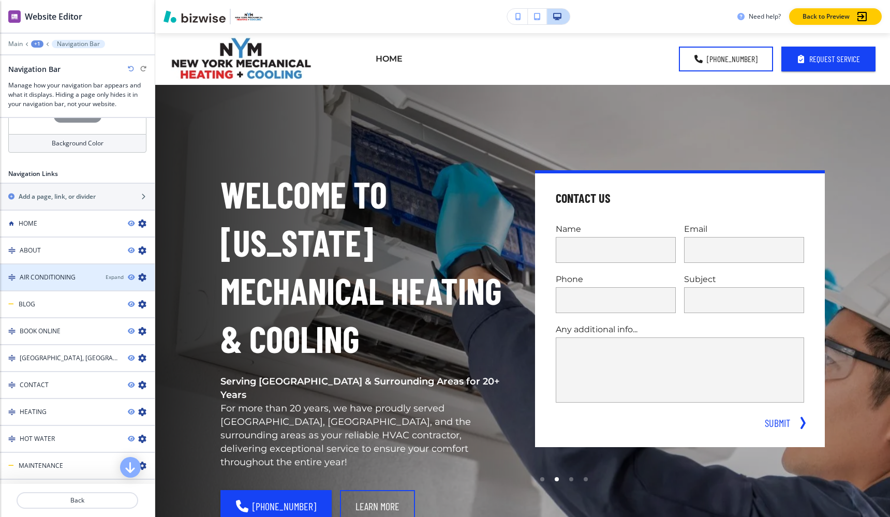
scroll to position [568, 0]
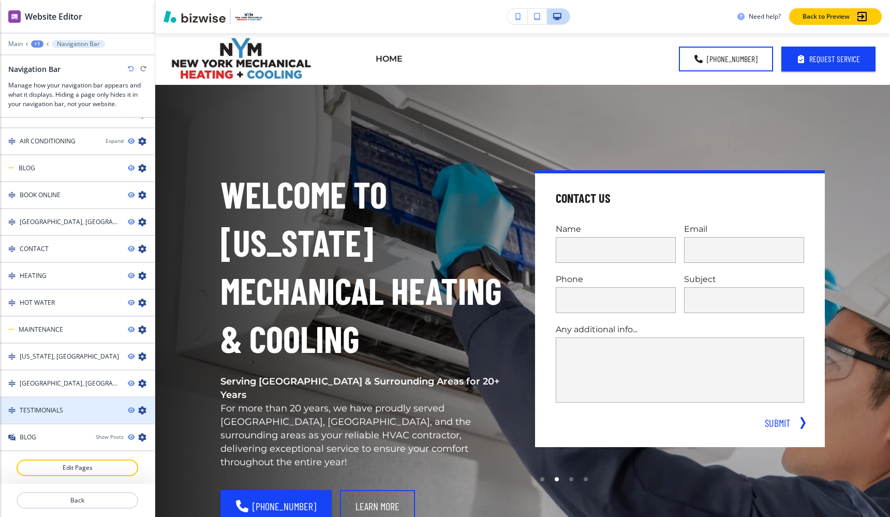
click at [82, 408] on div "TESTIMONIALS" at bounding box center [60, 410] width 120 height 9
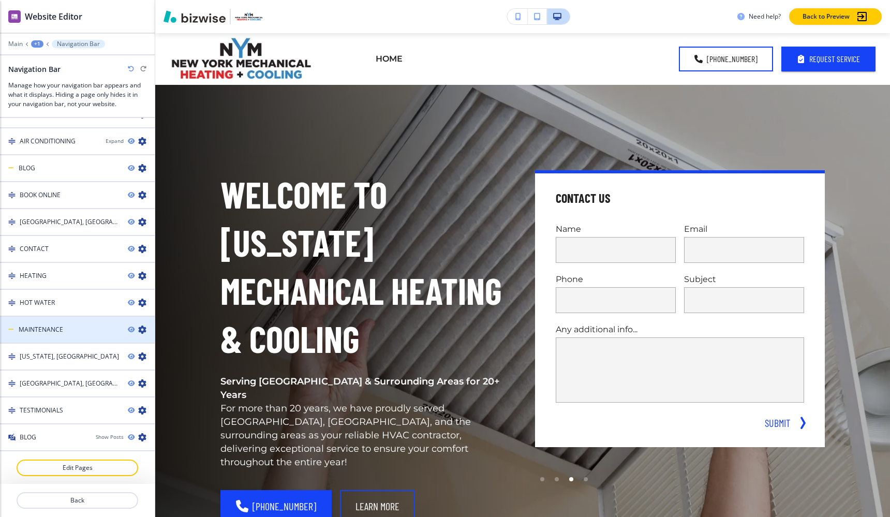
click at [73, 329] on div "MAINTENANCE" at bounding box center [60, 329] width 120 height 9
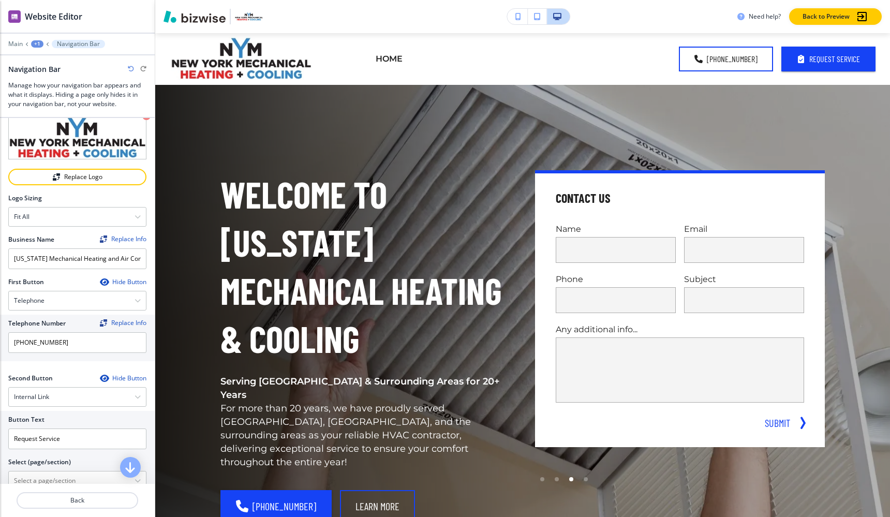
scroll to position [0, 0]
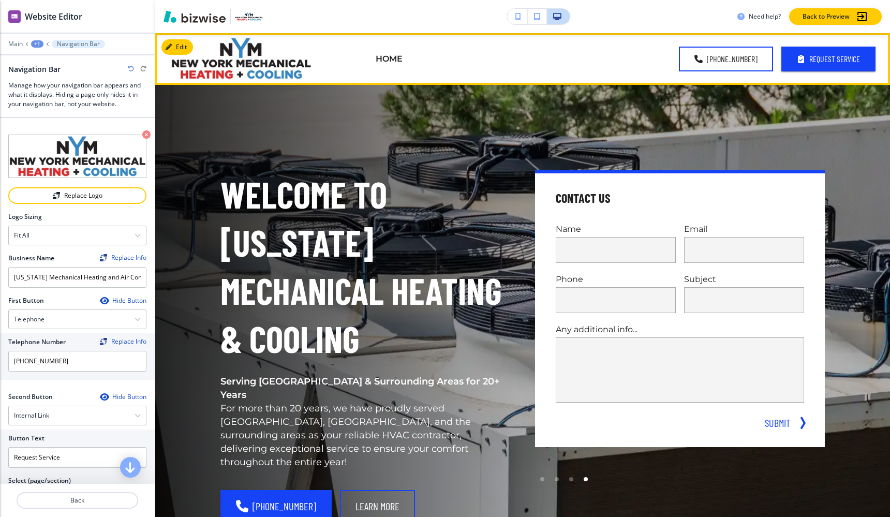
click at [313, 56] on header "HOME ABOUT AIR CONDITIONING COMMERCIAL AC GALLERY HEAT PUMP VS CENTRAL AC BLOG …" at bounding box center [522, 59] width 735 height 52
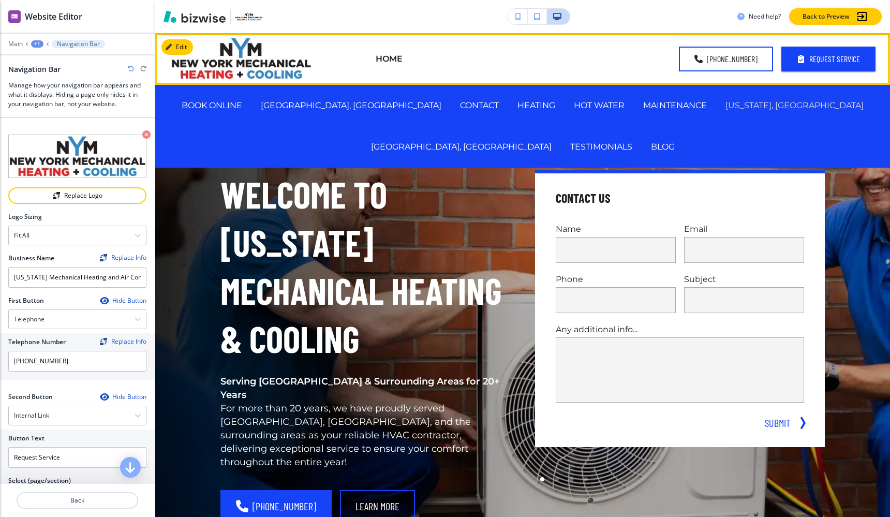
click at [726, 104] on p "[US_STATE], [GEOGRAPHIC_DATA]" at bounding box center [795, 105] width 138 height 12
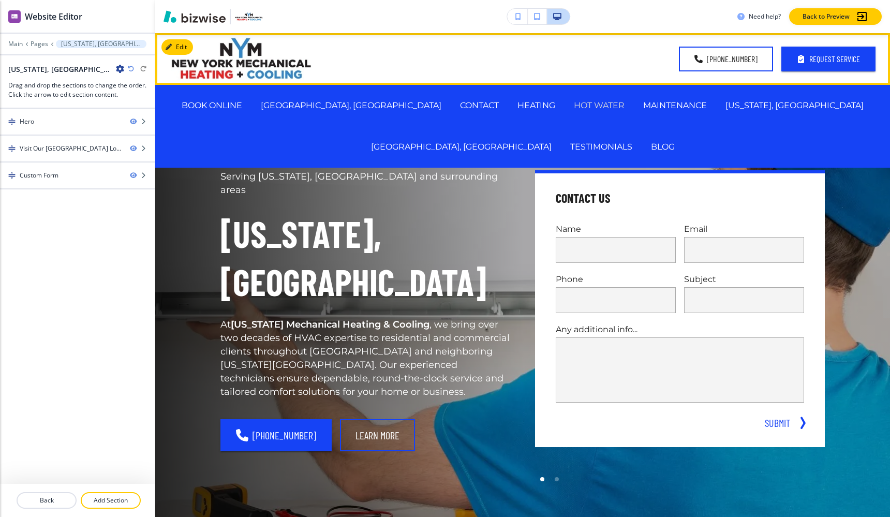
click at [574, 106] on p "HOT WATER" at bounding box center [599, 105] width 51 height 12
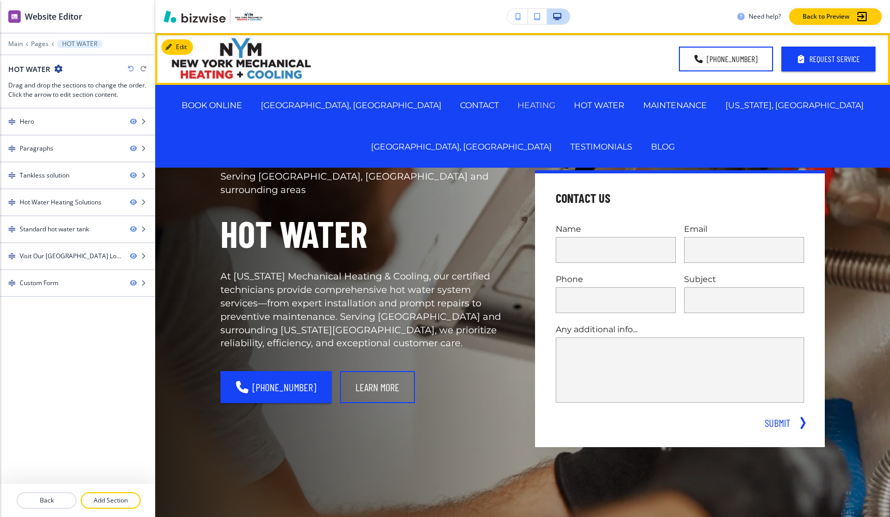
click at [518, 102] on p "HEATING" at bounding box center [537, 105] width 38 height 12
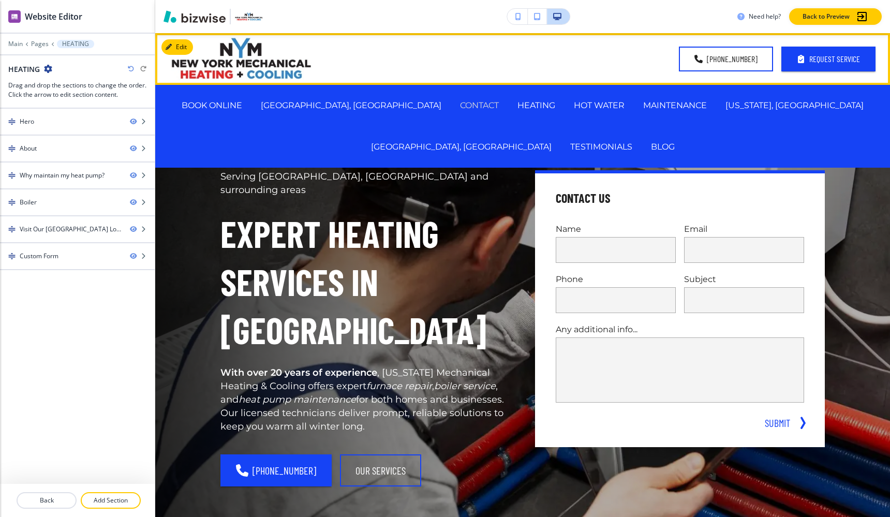
click at [460, 106] on p "CONTACT" at bounding box center [479, 105] width 39 height 12
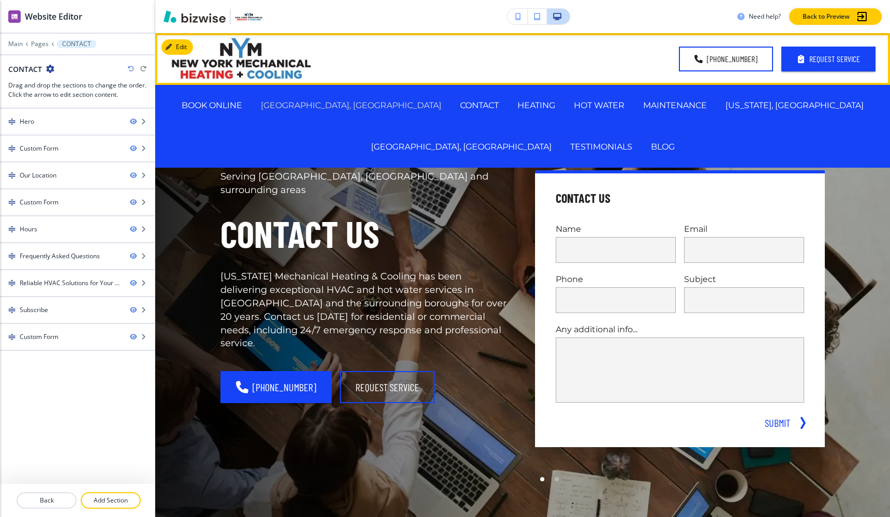
click at [325, 104] on p "[GEOGRAPHIC_DATA], [GEOGRAPHIC_DATA]" at bounding box center [351, 105] width 181 height 12
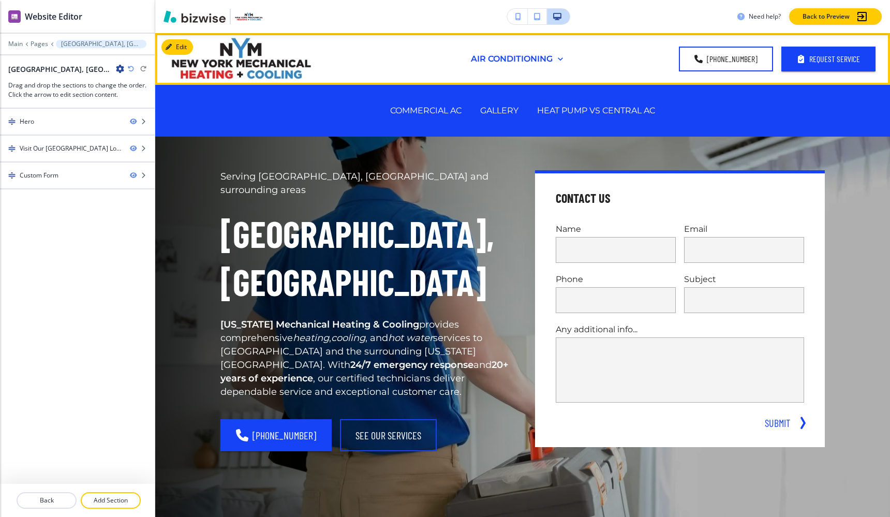
click at [531, 57] on p "AIR CONDITIONING" at bounding box center [512, 59] width 82 height 12
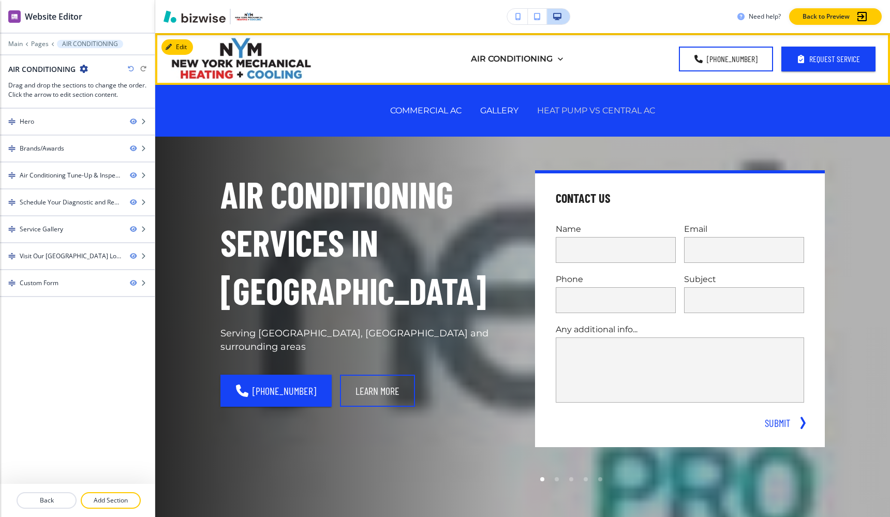
click at [584, 109] on p "HEAT PUMP VS CENTRAL AC" at bounding box center [596, 111] width 118 height 12
click at [494, 108] on p "GALLERY" at bounding box center [499, 111] width 38 height 12
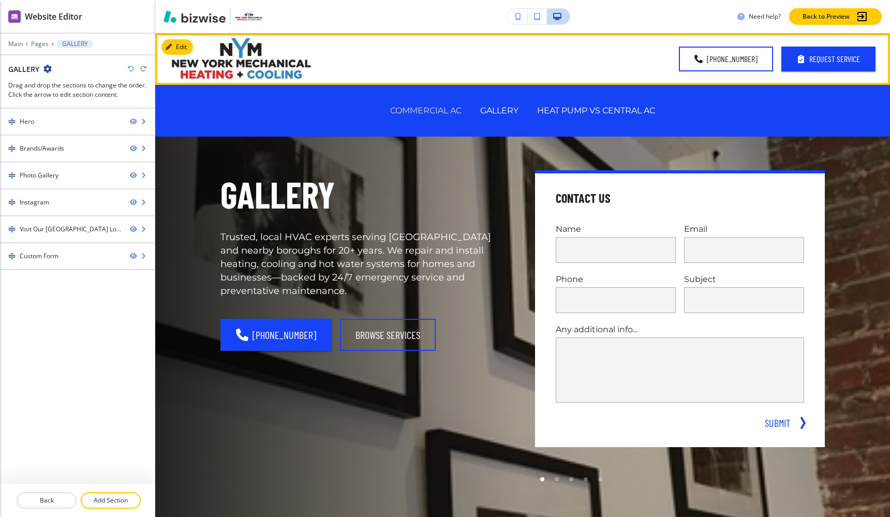
click at [449, 107] on p "COMMERCIAL AC" at bounding box center [425, 111] width 71 height 12
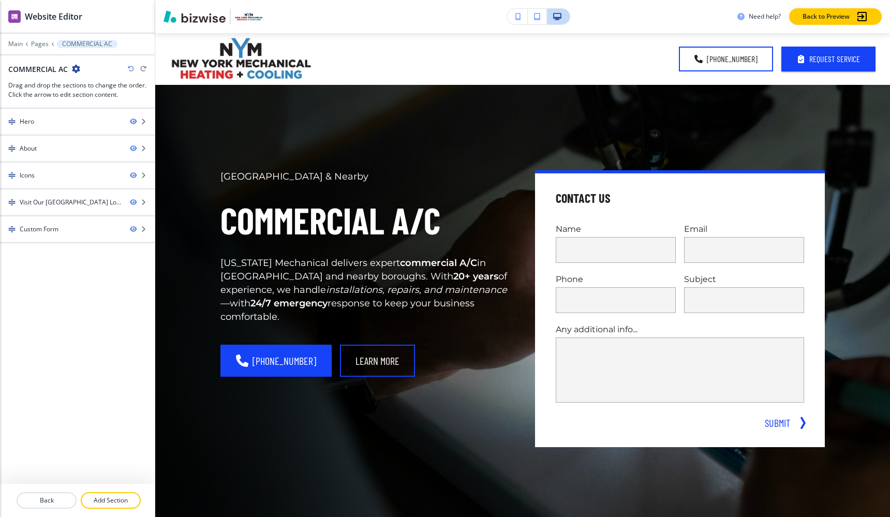
click at [17, 48] on div "Main Pages COMMERCIAL AC" at bounding box center [77, 44] width 138 height 8
click at [16, 46] on p "Main" at bounding box center [15, 43] width 14 height 7
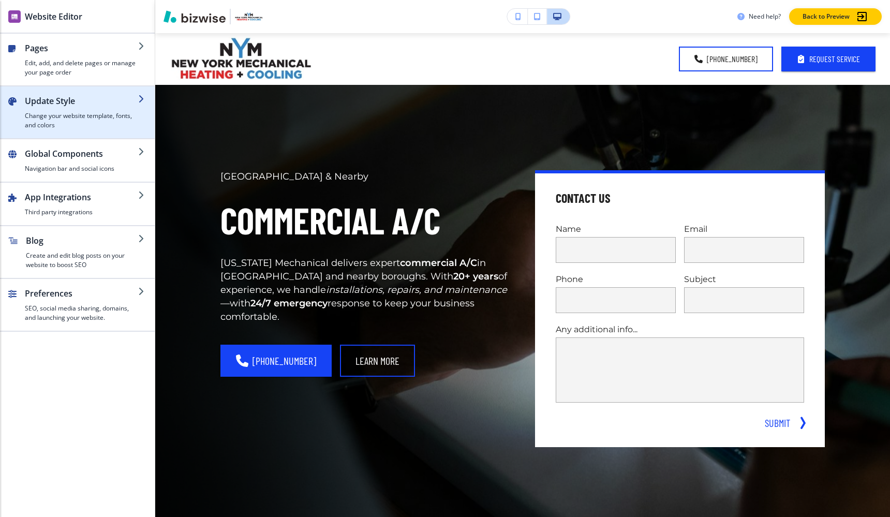
click at [57, 114] on h4 "Change your website template, fonts, and colors" at bounding box center [81, 120] width 113 height 19
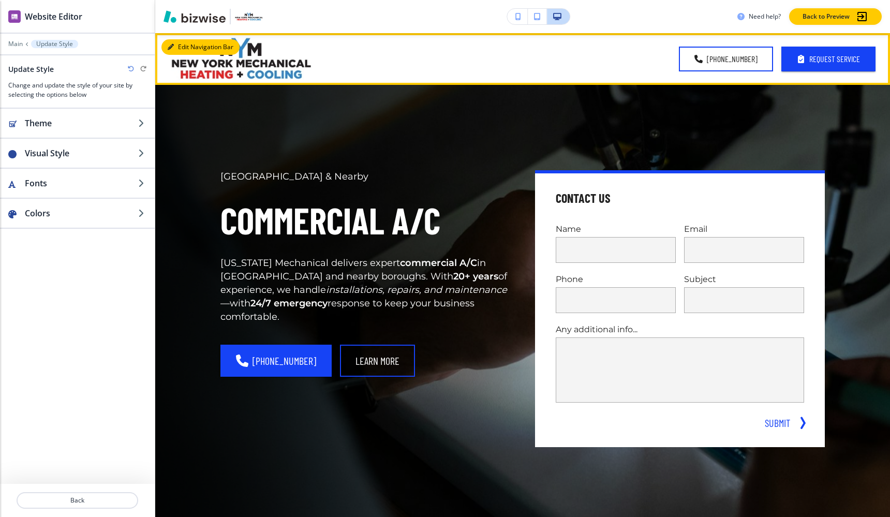
click at [178, 48] on button "Edit Navigation Bar" at bounding box center [200, 47] width 78 height 16
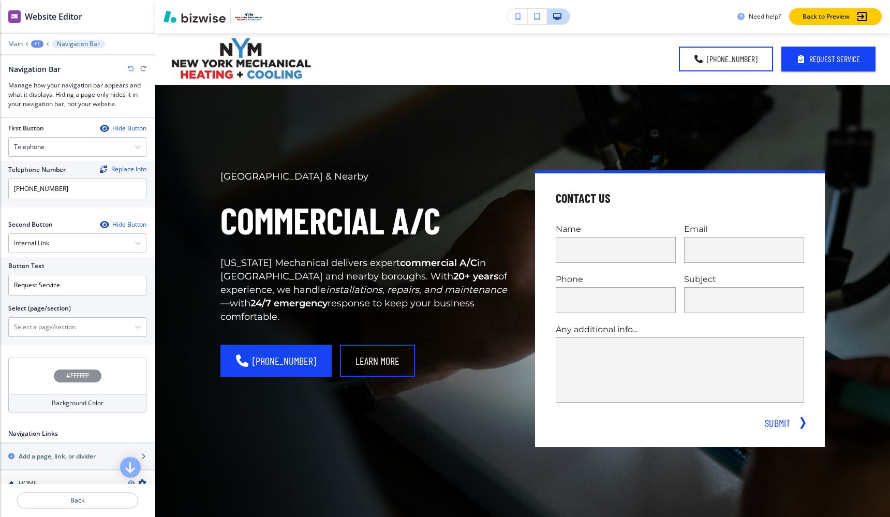
scroll to position [173, 0]
click at [66, 372] on h4 "#FFFFFF" at bounding box center [77, 374] width 23 height 9
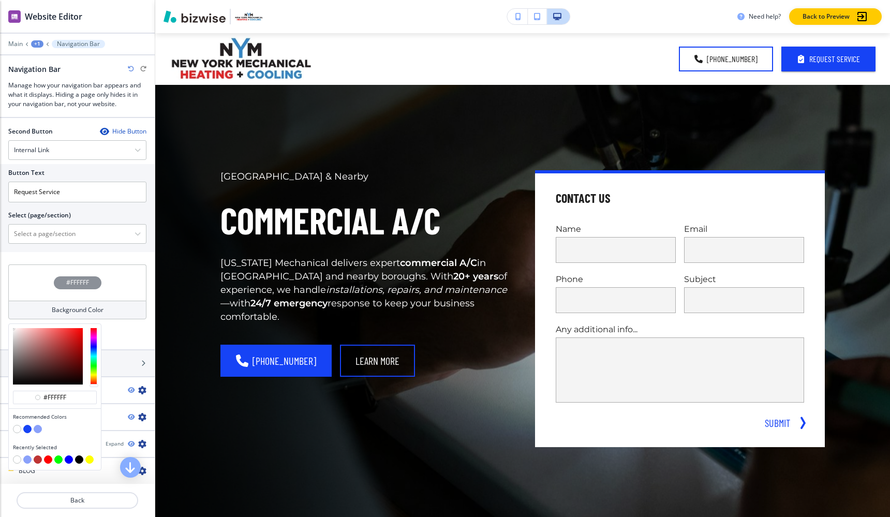
scroll to position [276, 0]
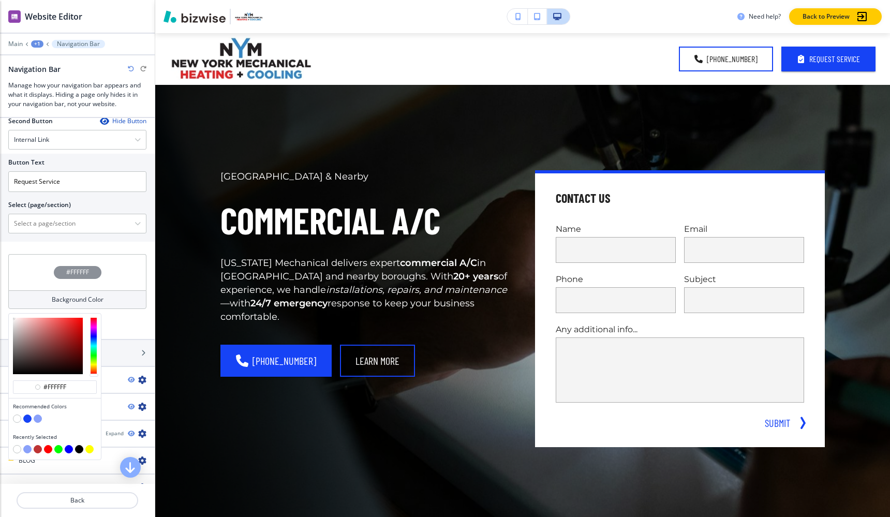
click at [31, 418] on button "button" at bounding box center [27, 419] width 8 height 8
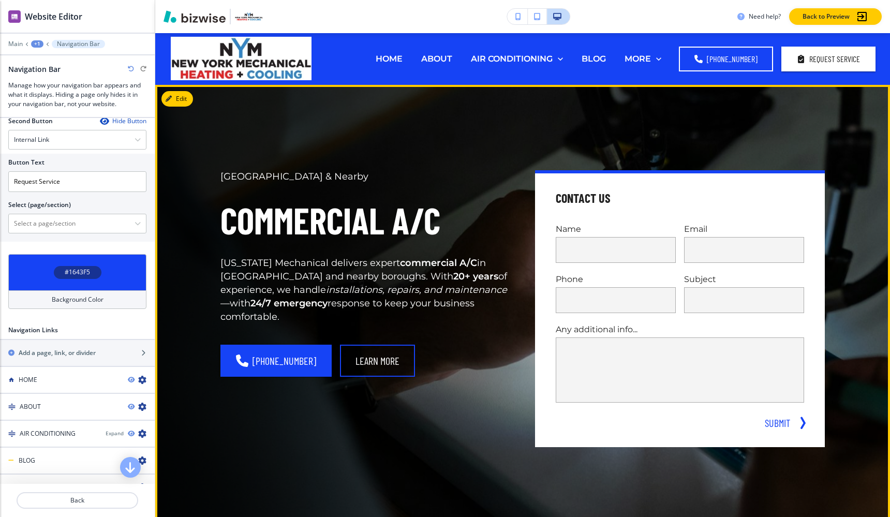
click at [369, 122] on div "[GEOGRAPHIC_DATA] & Nearby Commercial A/C [US_STATE] Mechanical delivers expert…" at bounding box center [510, 296] width 629 height 385
